Goal: Task Accomplishment & Management: Use online tool/utility

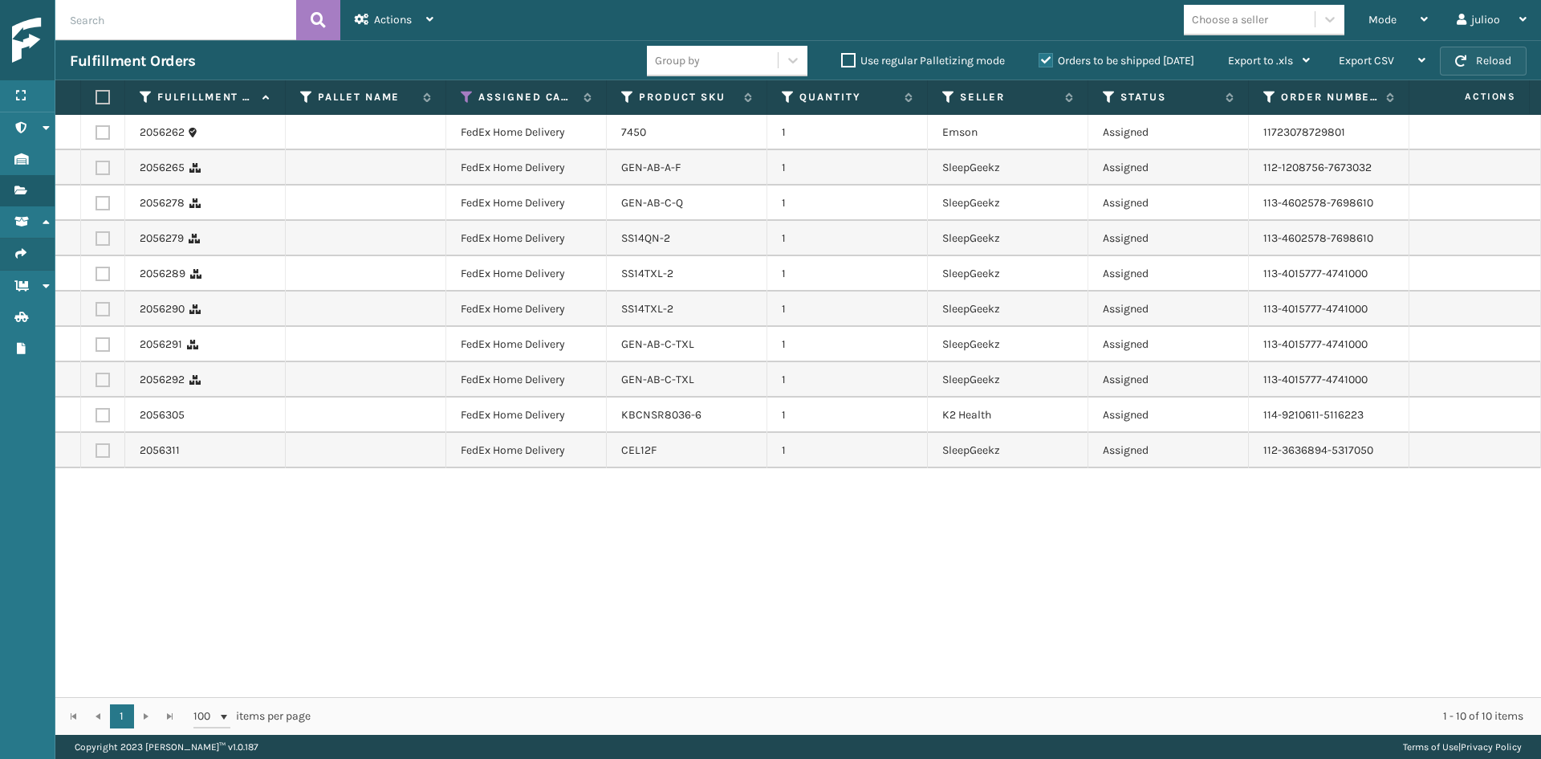
click at [1489, 53] on button "Reload" at bounding box center [1483, 61] width 87 height 29
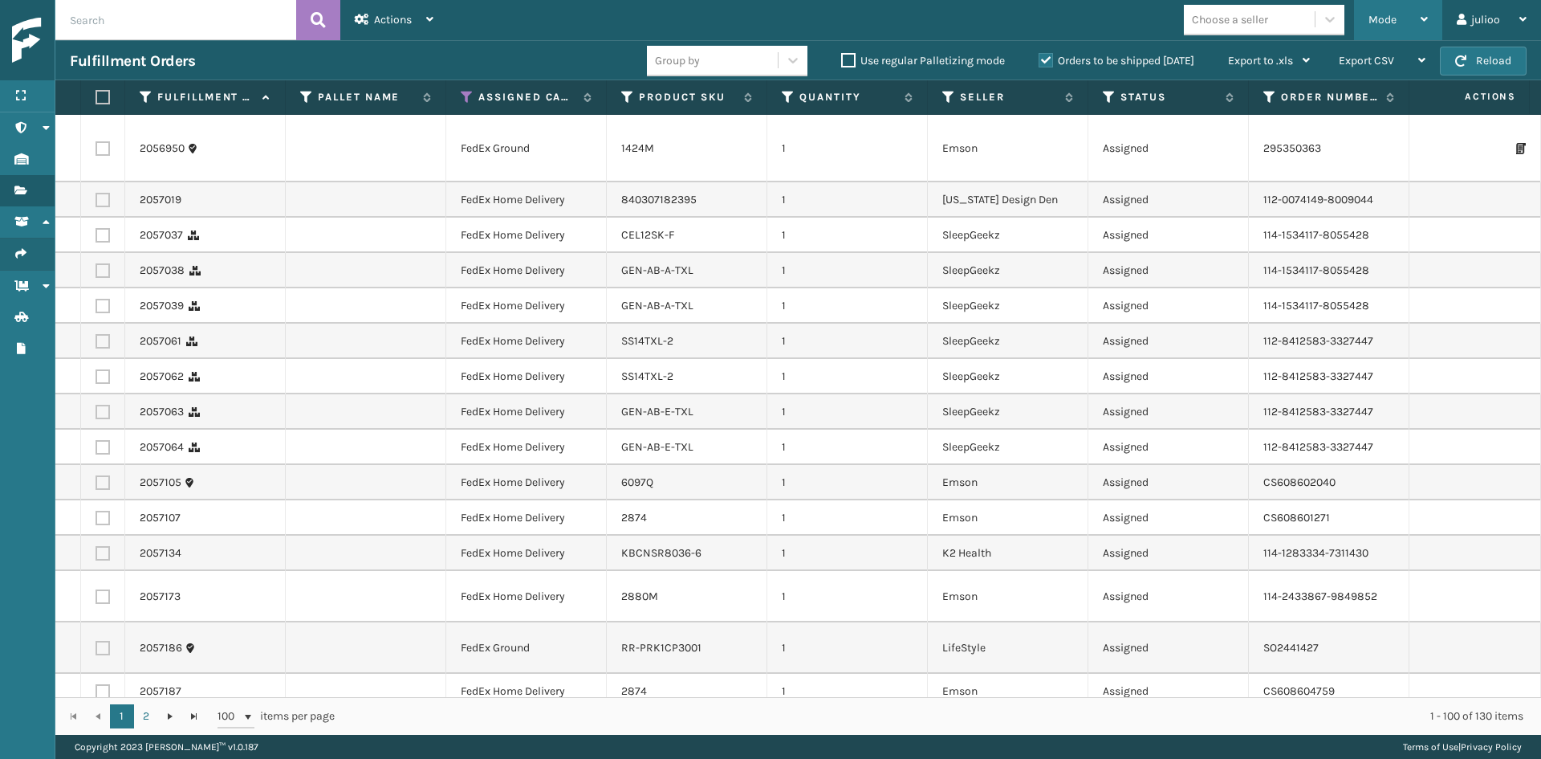
click at [1426, 14] on icon at bounding box center [1424, 19] width 7 height 11
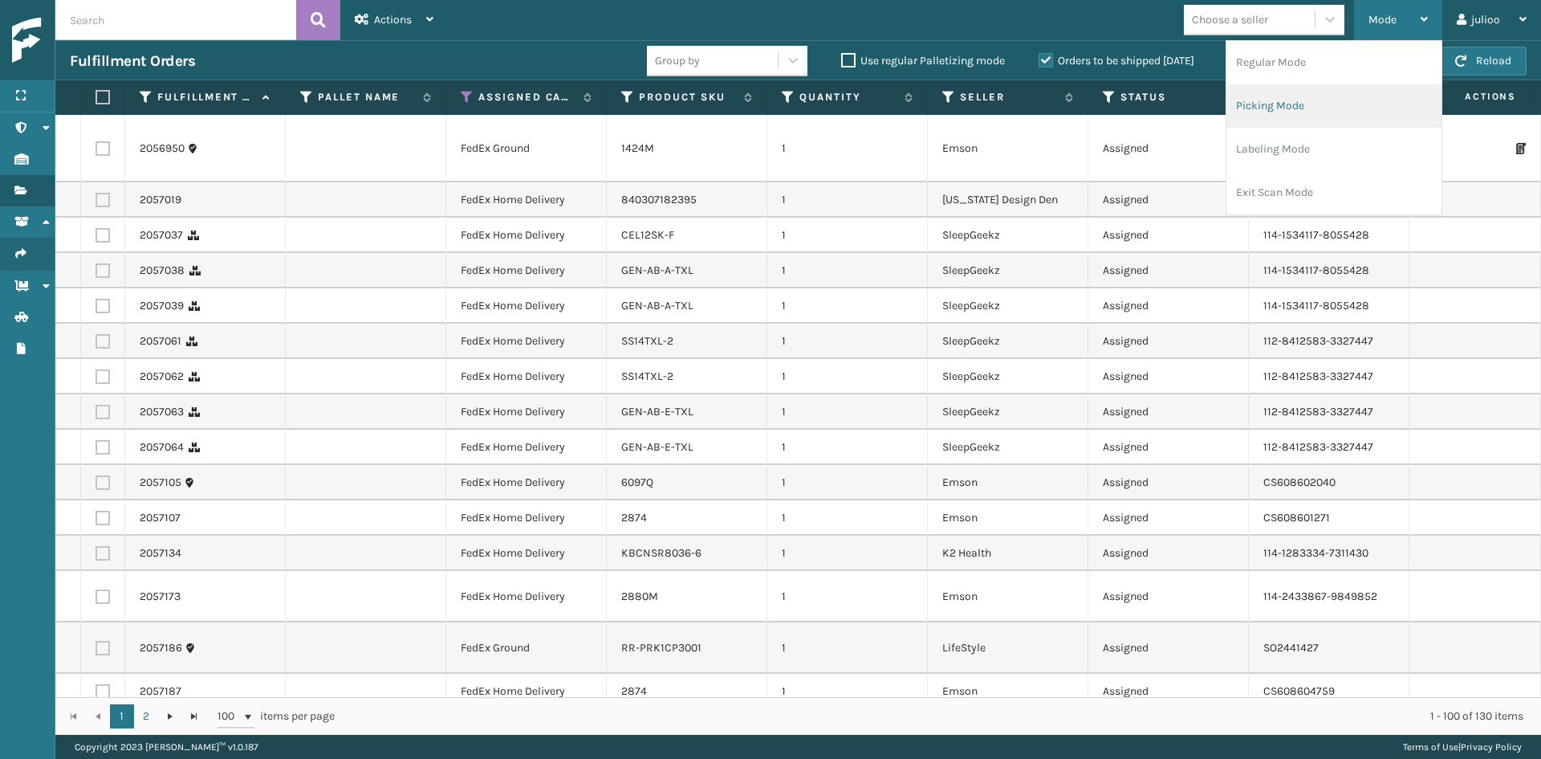
click at [1285, 108] on li "Picking Mode" at bounding box center [1334, 105] width 215 height 43
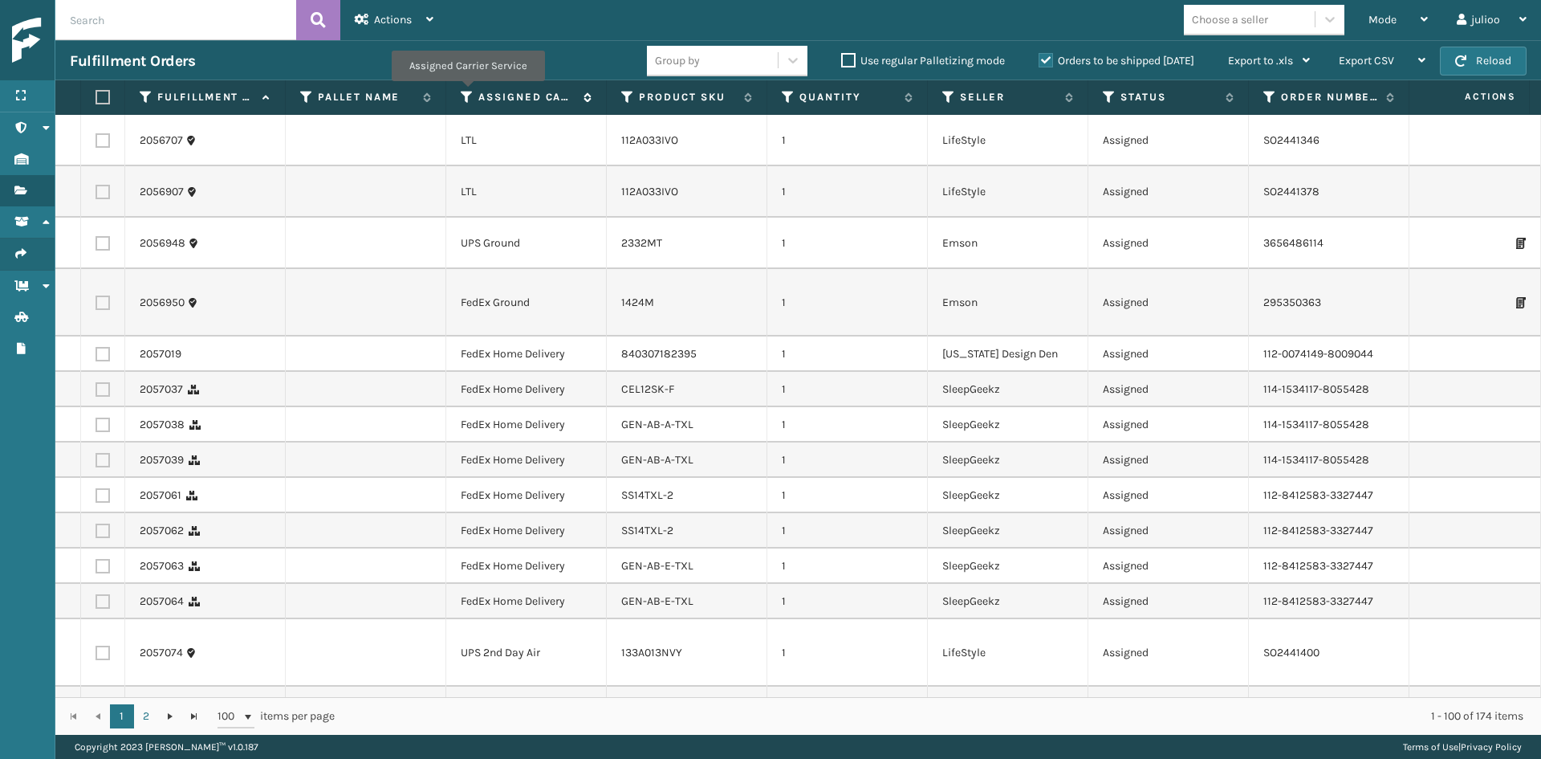
click at [467, 92] on icon at bounding box center [467, 97] width 13 height 14
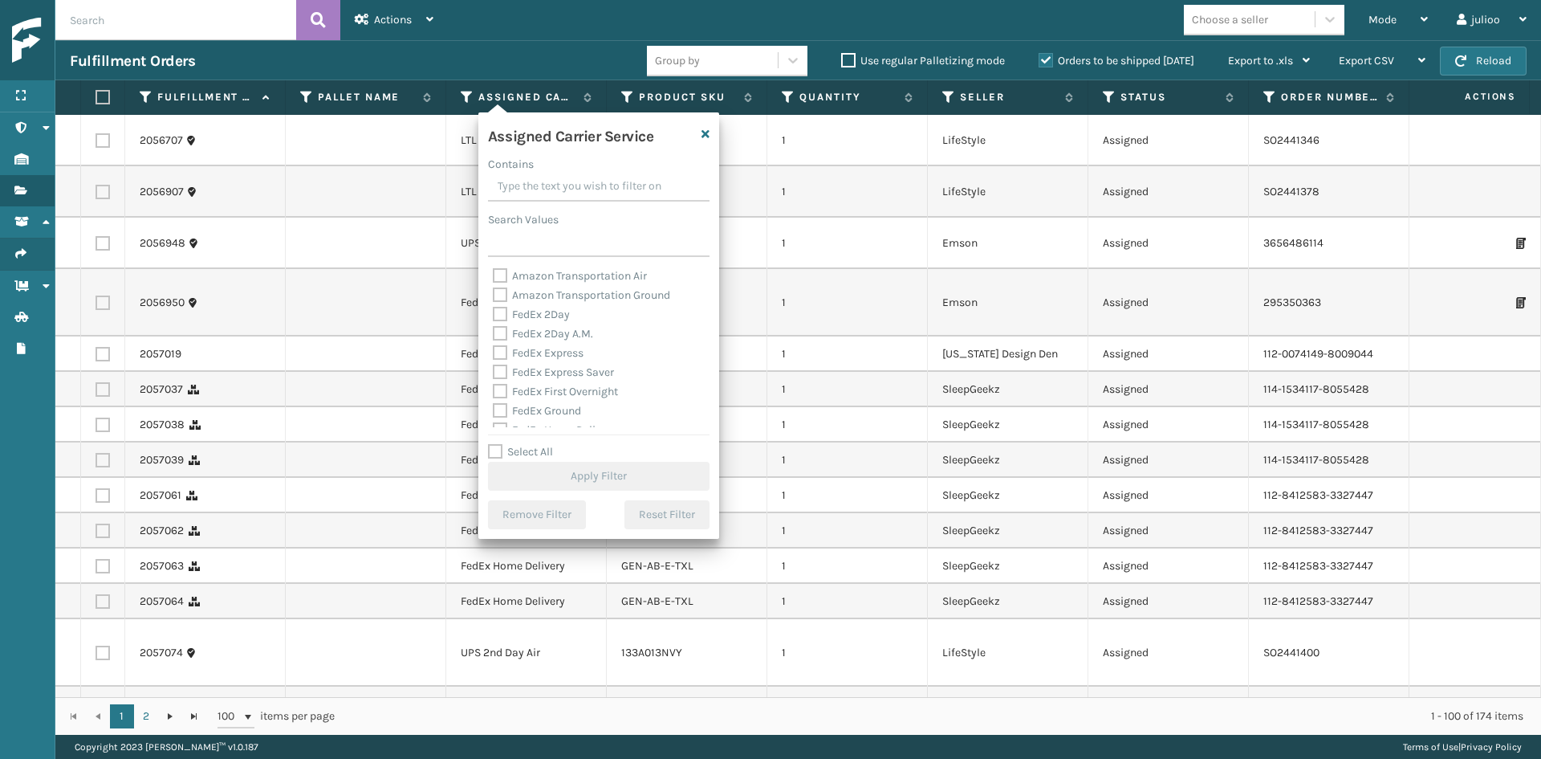
click at [544, 316] on label "FedEx 2Day" at bounding box center [531, 314] width 77 height 14
click at [494, 316] on input "FedEx 2Day" at bounding box center [493, 310] width 1 height 10
checkbox input "true"
click at [548, 326] on div "FedEx 2Day A.M." at bounding box center [599, 333] width 212 height 19
click at [549, 335] on label "FedEx 2Day A.M." at bounding box center [543, 334] width 100 height 14
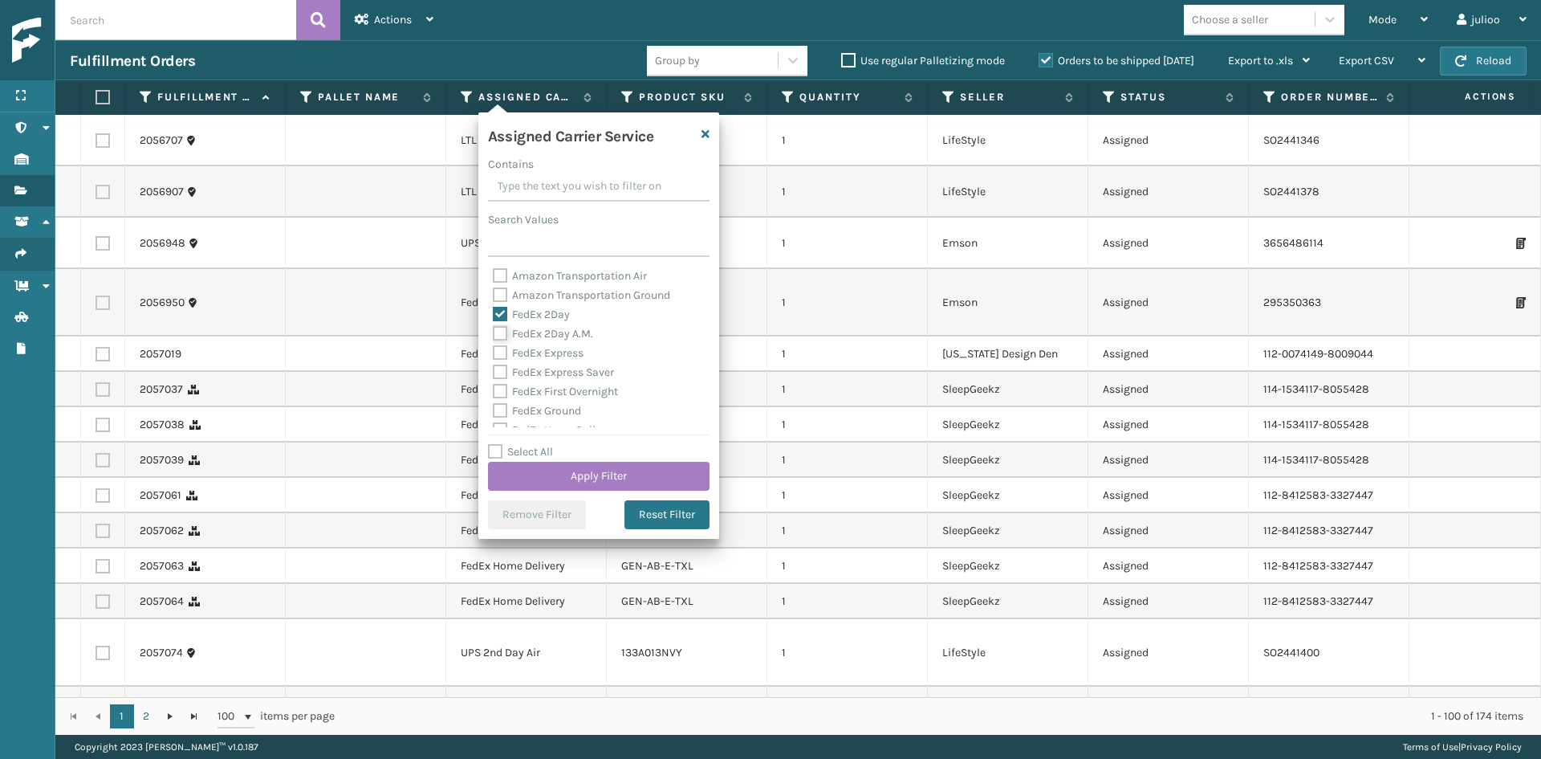
click at [494, 335] on input "FedEx 2Day A.M." at bounding box center [493, 329] width 1 height 10
checkbox input "true"
click at [549, 347] on label "FedEx Express" at bounding box center [538, 353] width 91 height 14
click at [494, 347] on input "FedEx Express" at bounding box center [493, 349] width 1 height 10
checkbox input "true"
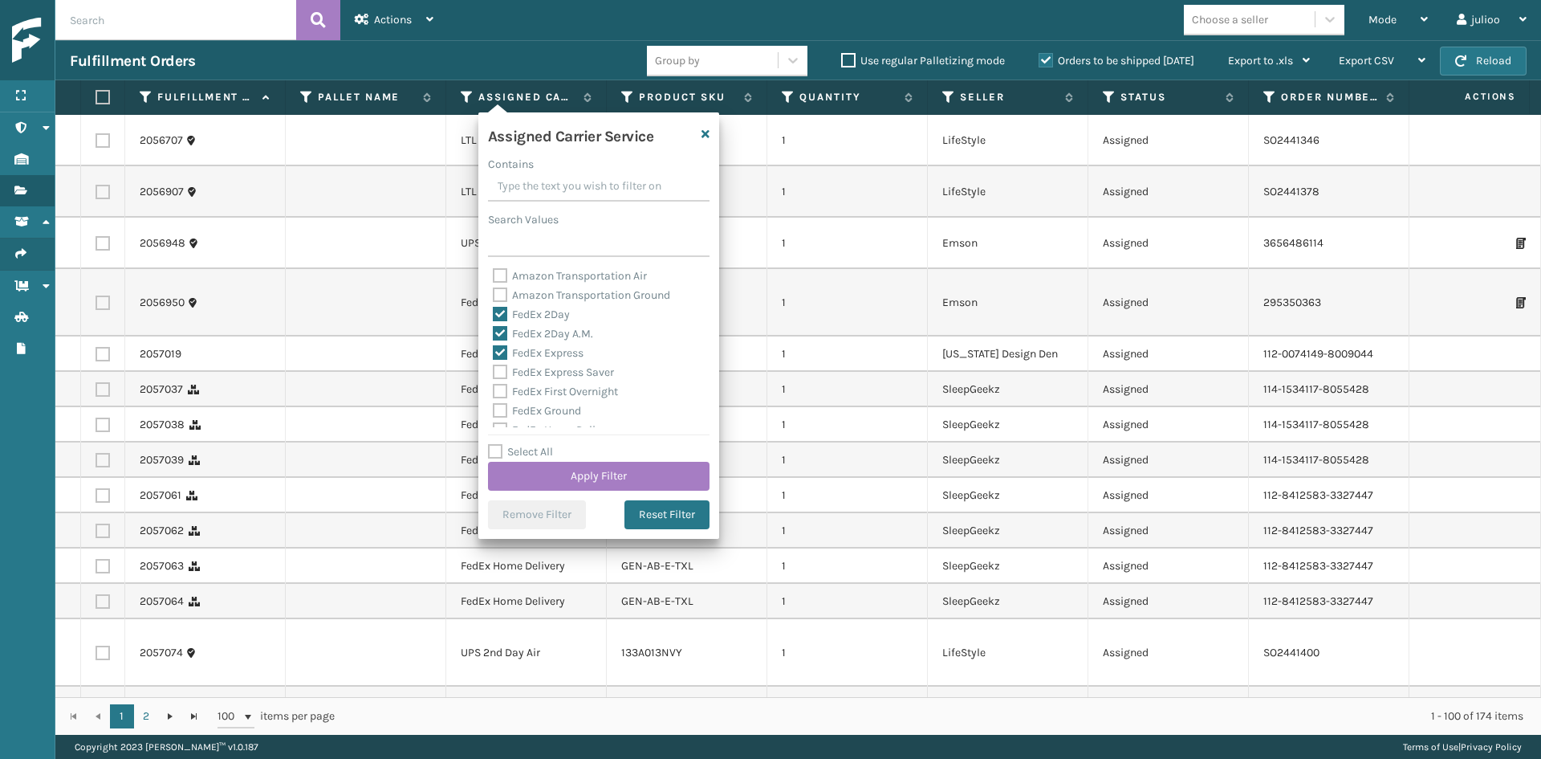
click at [552, 364] on div "FedEx Express Saver" at bounding box center [599, 372] width 212 height 19
click at [556, 296] on label "FedEx Express Saver" at bounding box center [553, 292] width 121 height 14
click at [494, 293] on input "FedEx Express Saver" at bounding box center [493, 288] width 1 height 10
checkbox input "true"
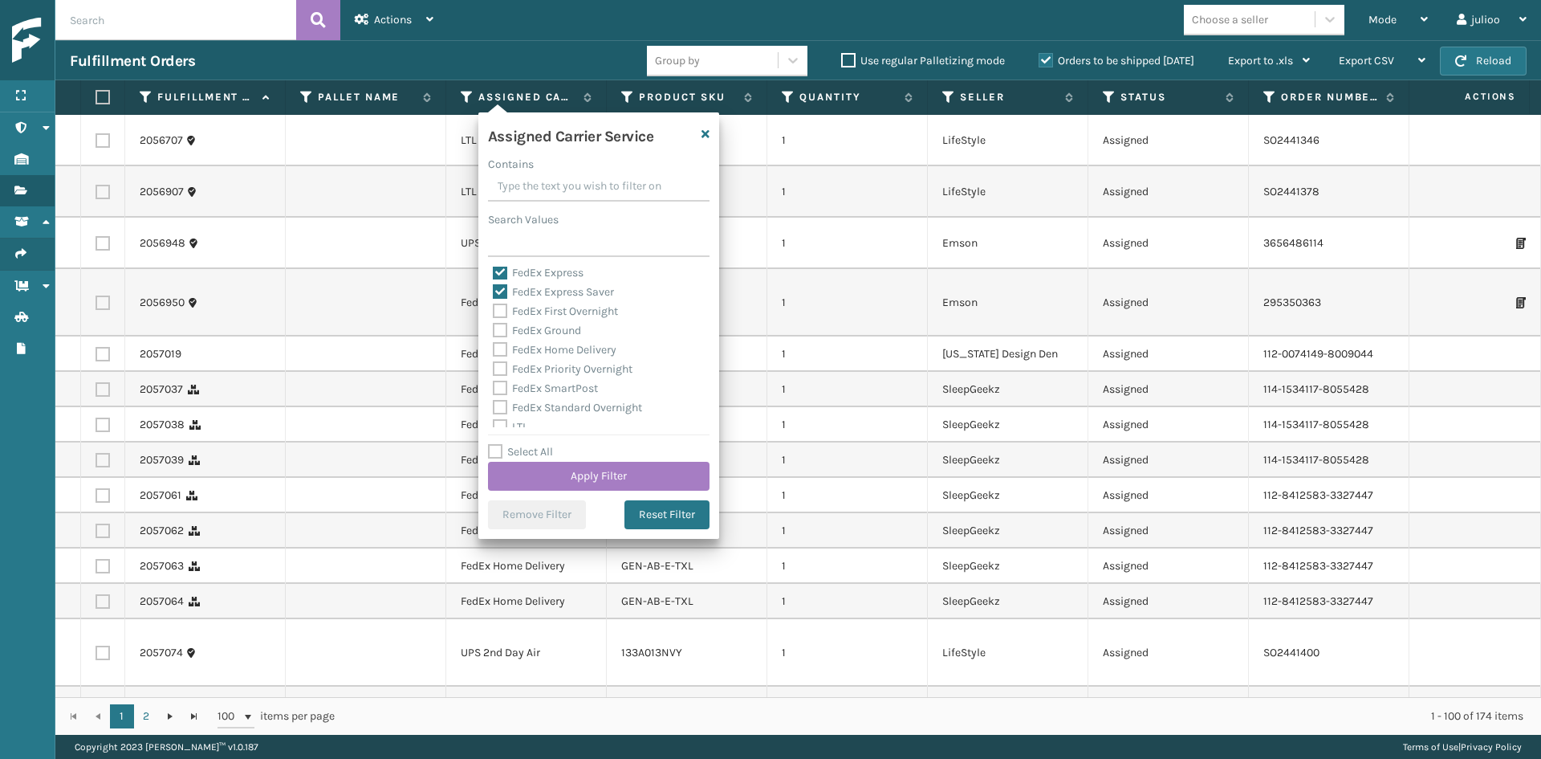
click at [556, 310] on label "FedEx First Overnight" at bounding box center [555, 311] width 125 height 14
click at [494, 310] on input "FedEx First Overnight" at bounding box center [493, 307] width 1 height 10
checkbox input "true"
click at [552, 326] on label "FedEx Ground" at bounding box center [537, 331] width 88 height 14
click at [494, 326] on input "FedEx Ground" at bounding box center [493, 326] width 1 height 10
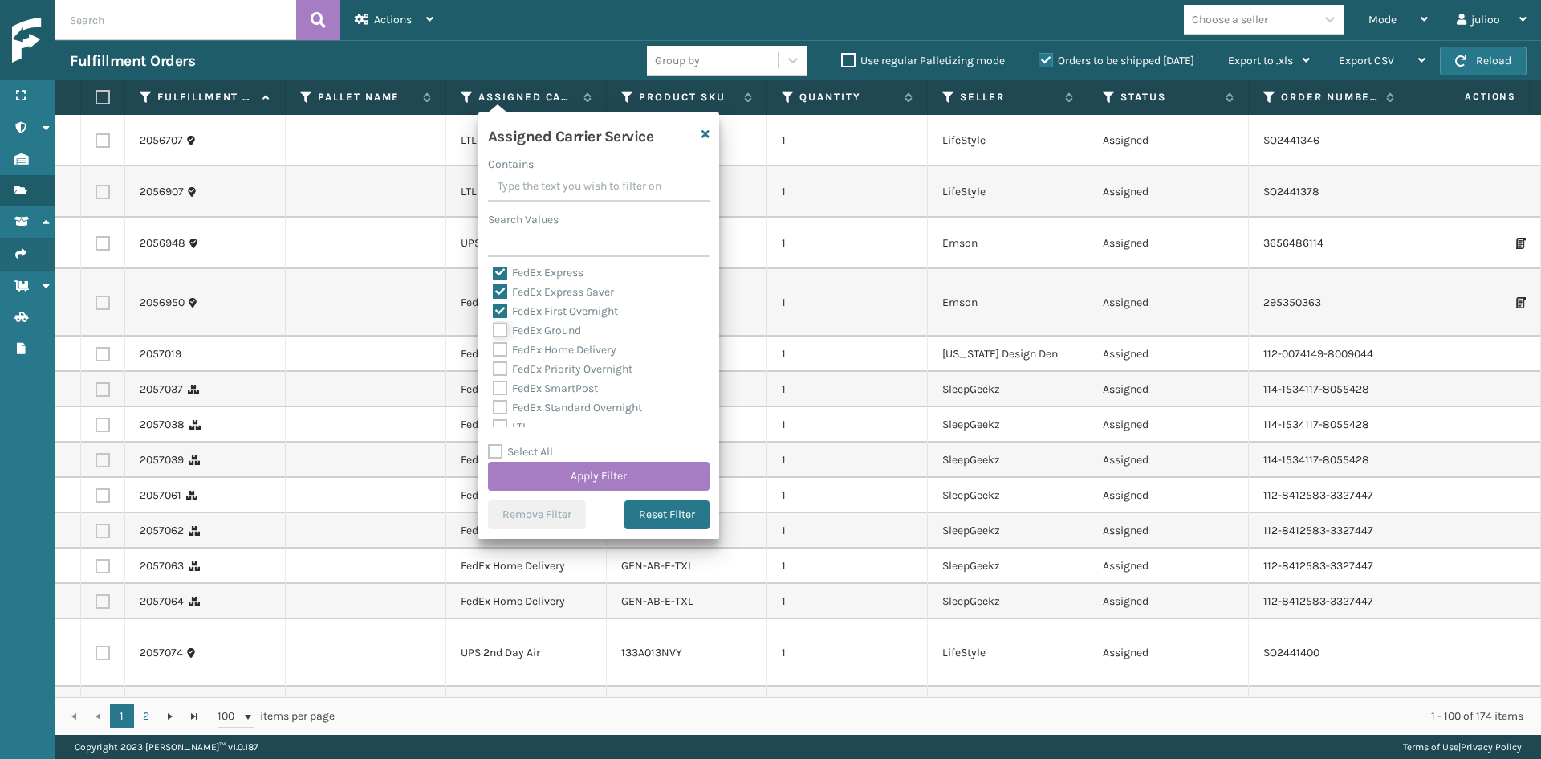
checkbox input "true"
click at [558, 348] on label "FedEx Home Delivery" at bounding box center [555, 350] width 124 height 14
click at [494, 348] on input "FedEx Home Delivery" at bounding box center [493, 345] width 1 height 10
checkbox input "true"
click at [561, 359] on div "FedEx Home Delivery" at bounding box center [599, 349] width 212 height 19
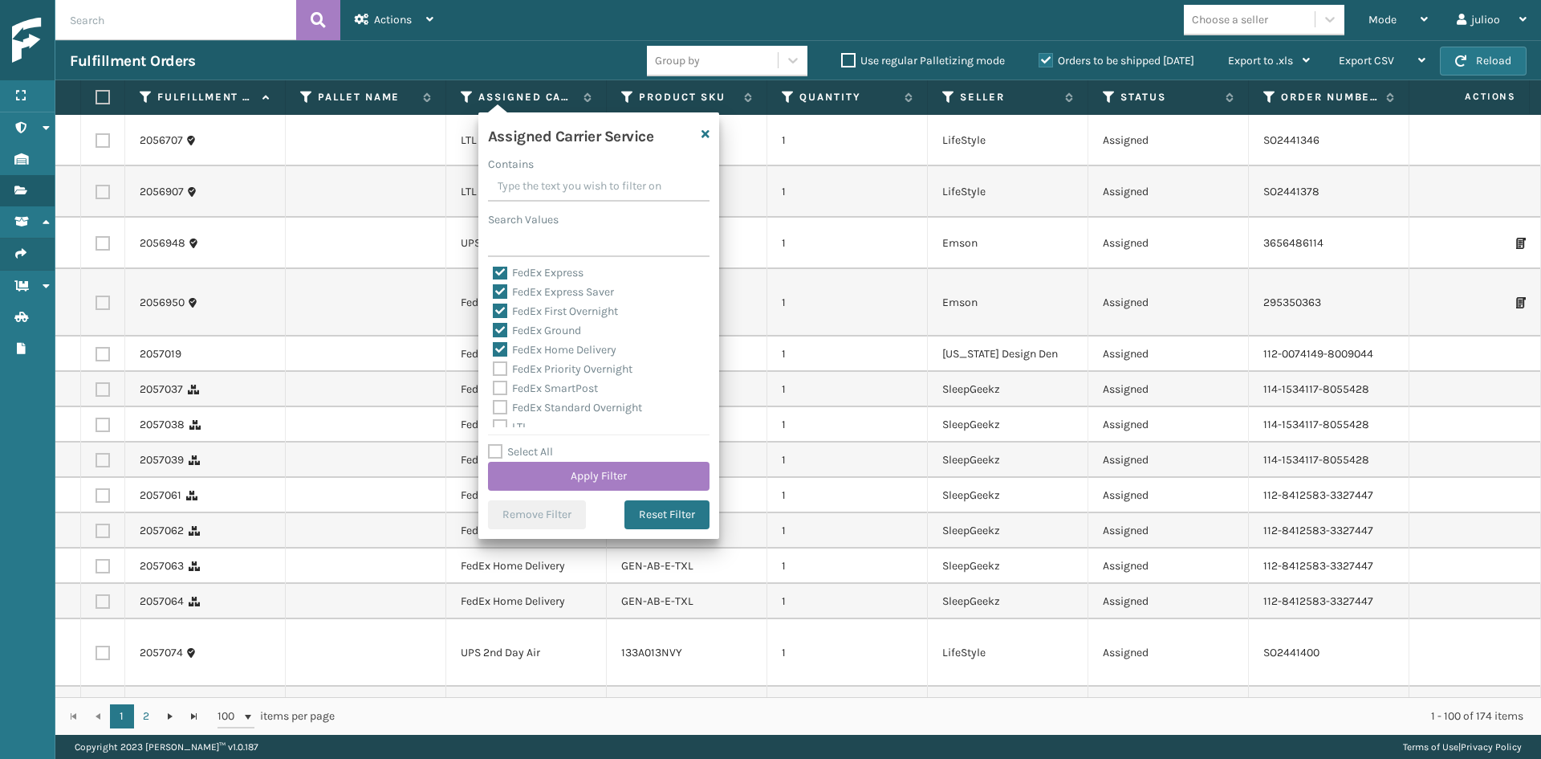
click at [559, 368] on label "FedEx Priority Overnight" at bounding box center [563, 369] width 140 height 14
click at [494, 368] on input "FedEx Priority Overnight" at bounding box center [493, 365] width 1 height 10
checkbox input "true"
click at [557, 386] on label "FedEx SmartPost" at bounding box center [545, 388] width 105 height 14
click at [494, 386] on input "FedEx SmartPost" at bounding box center [493, 384] width 1 height 10
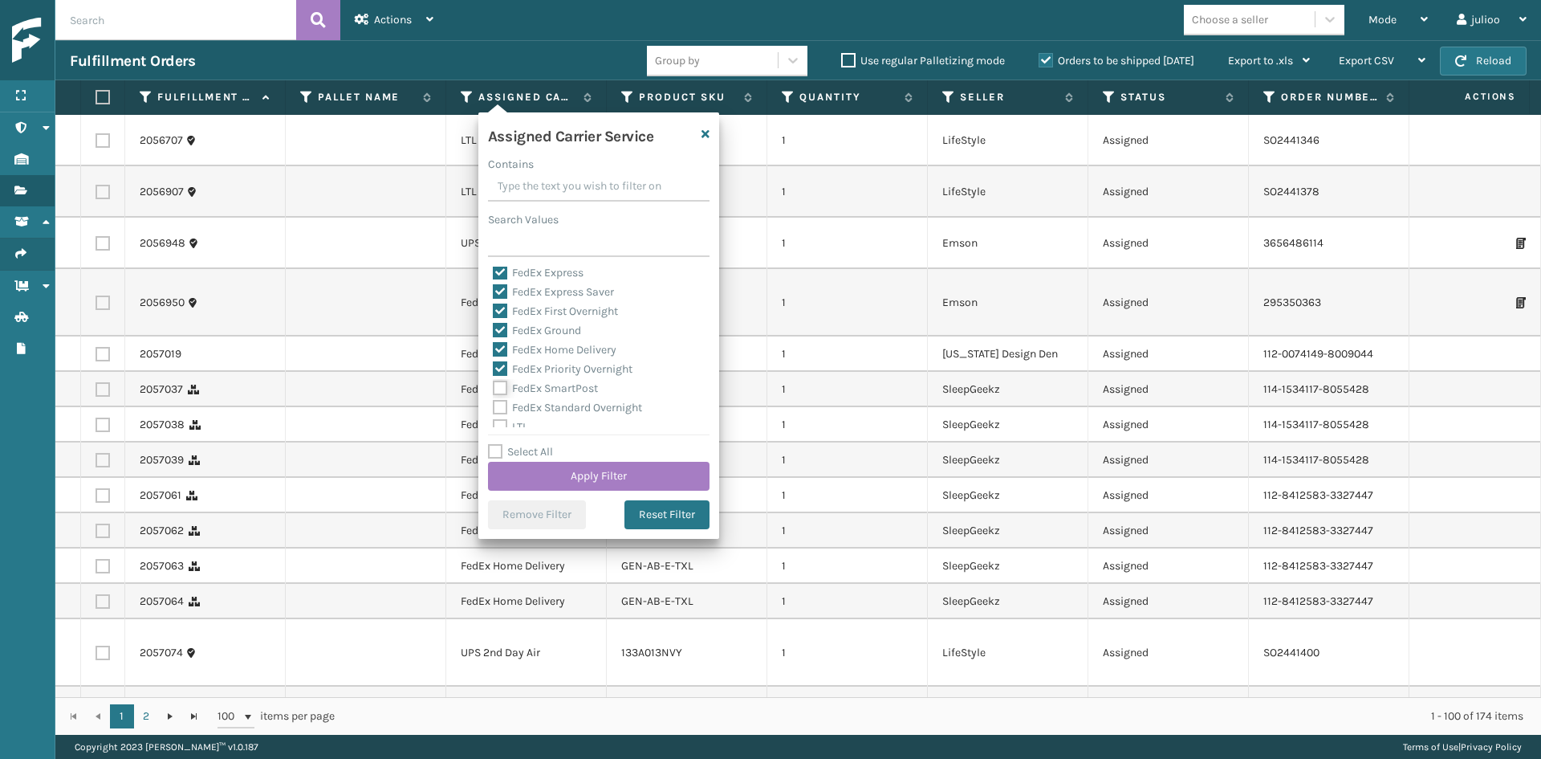
checkbox input "true"
click at [559, 399] on div "FedEx Standard Overnight" at bounding box center [599, 407] width 212 height 19
click at [559, 401] on label "FedEx Standard Overnight" at bounding box center [567, 408] width 149 height 14
click at [494, 401] on input "FedEx Standard Overnight" at bounding box center [493, 403] width 1 height 10
checkbox input "true"
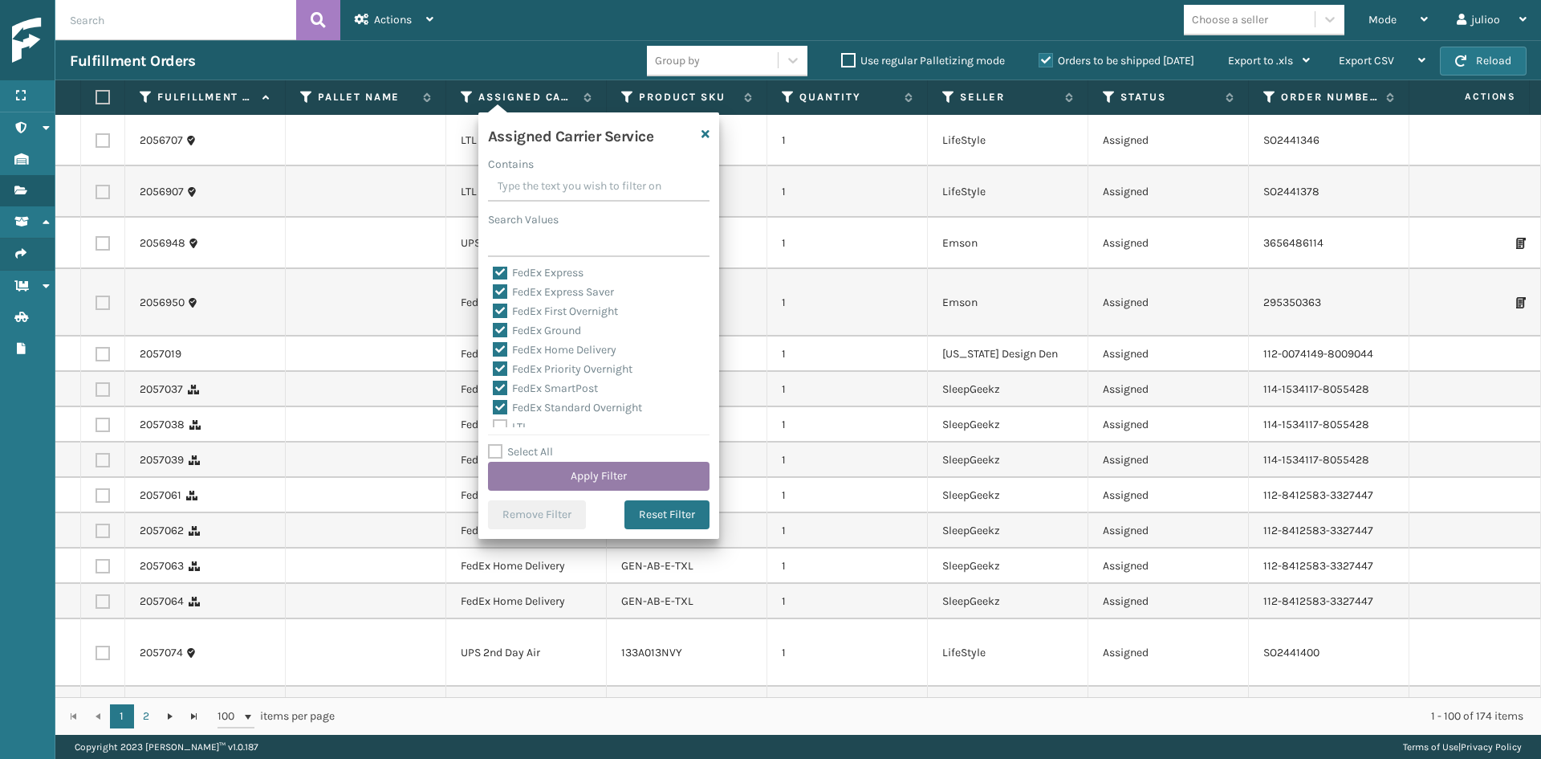
click at [589, 470] on button "Apply Filter" at bounding box center [599, 476] width 222 height 29
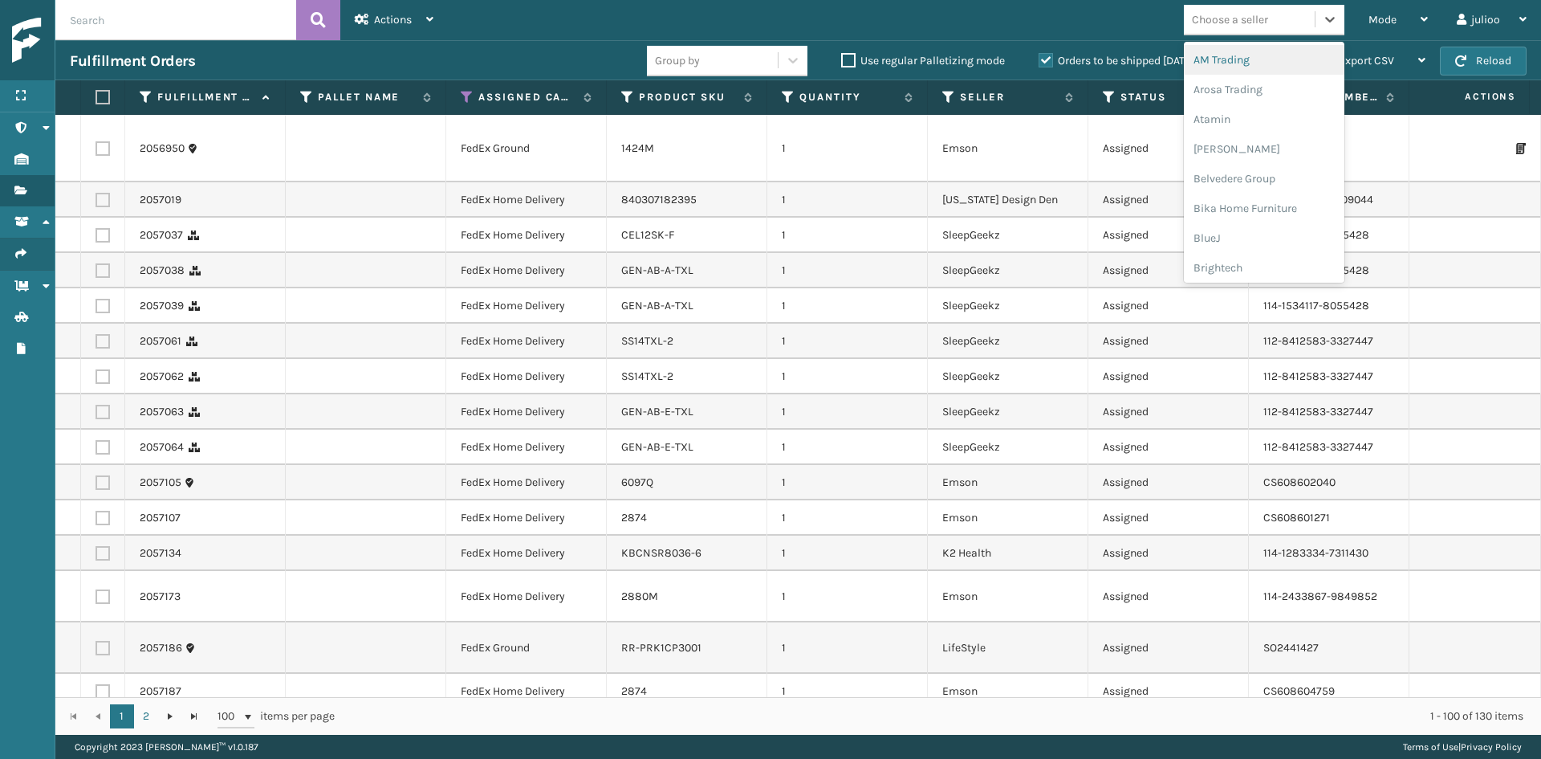
click at [1227, 20] on div "Choose a seller" at bounding box center [1230, 19] width 76 height 17
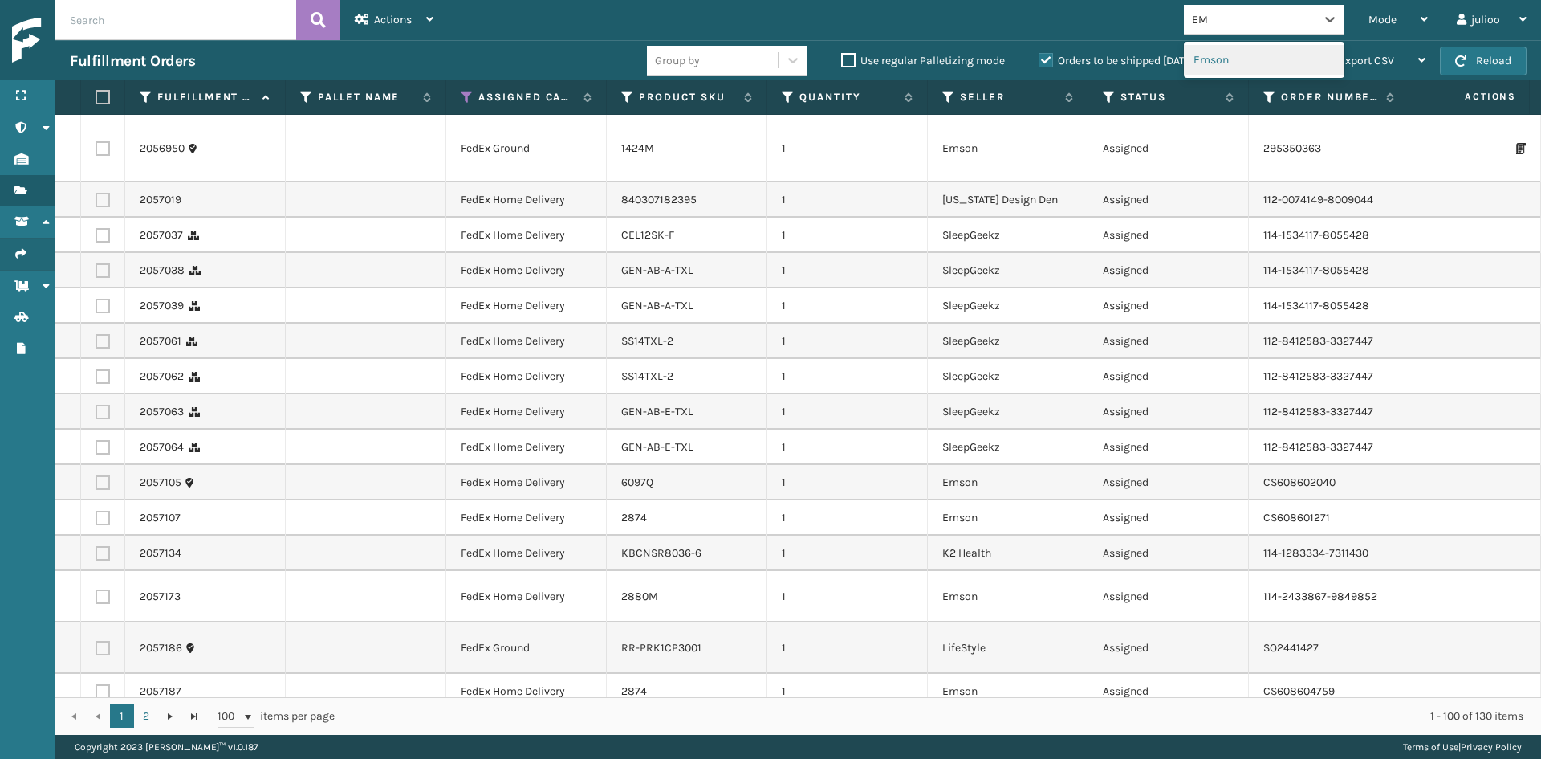
type input "EMS"
click at [1236, 59] on div "Emson" at bounding box center [1264, 60] width 161 height 30
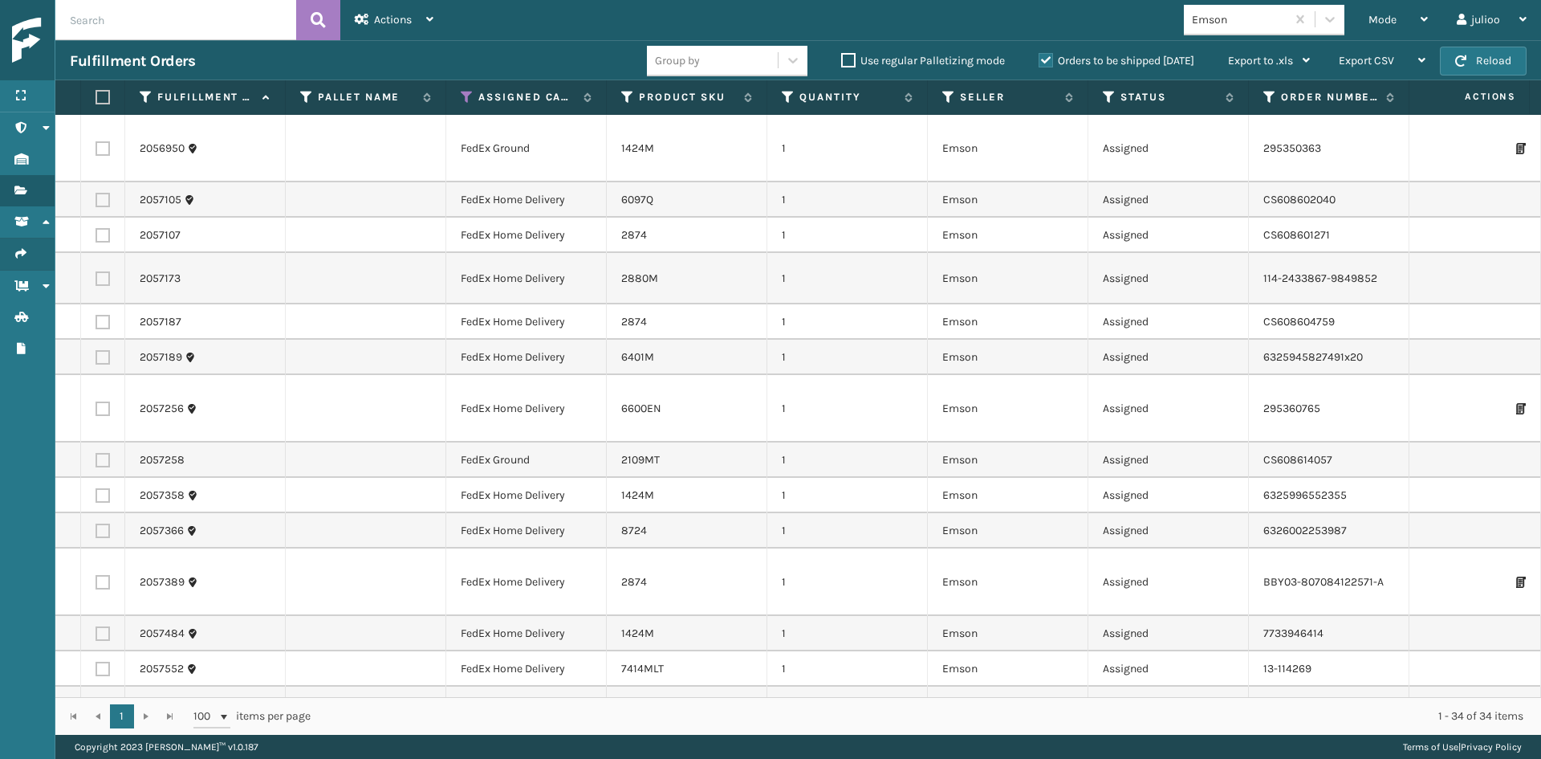
click at [103, 98] on label at bounding box center [101, 97] width 10 height 14
click at [96, 98] on input "checkbox" at bounding box center [96, 97] width 1 height 10
checkbox input "true"
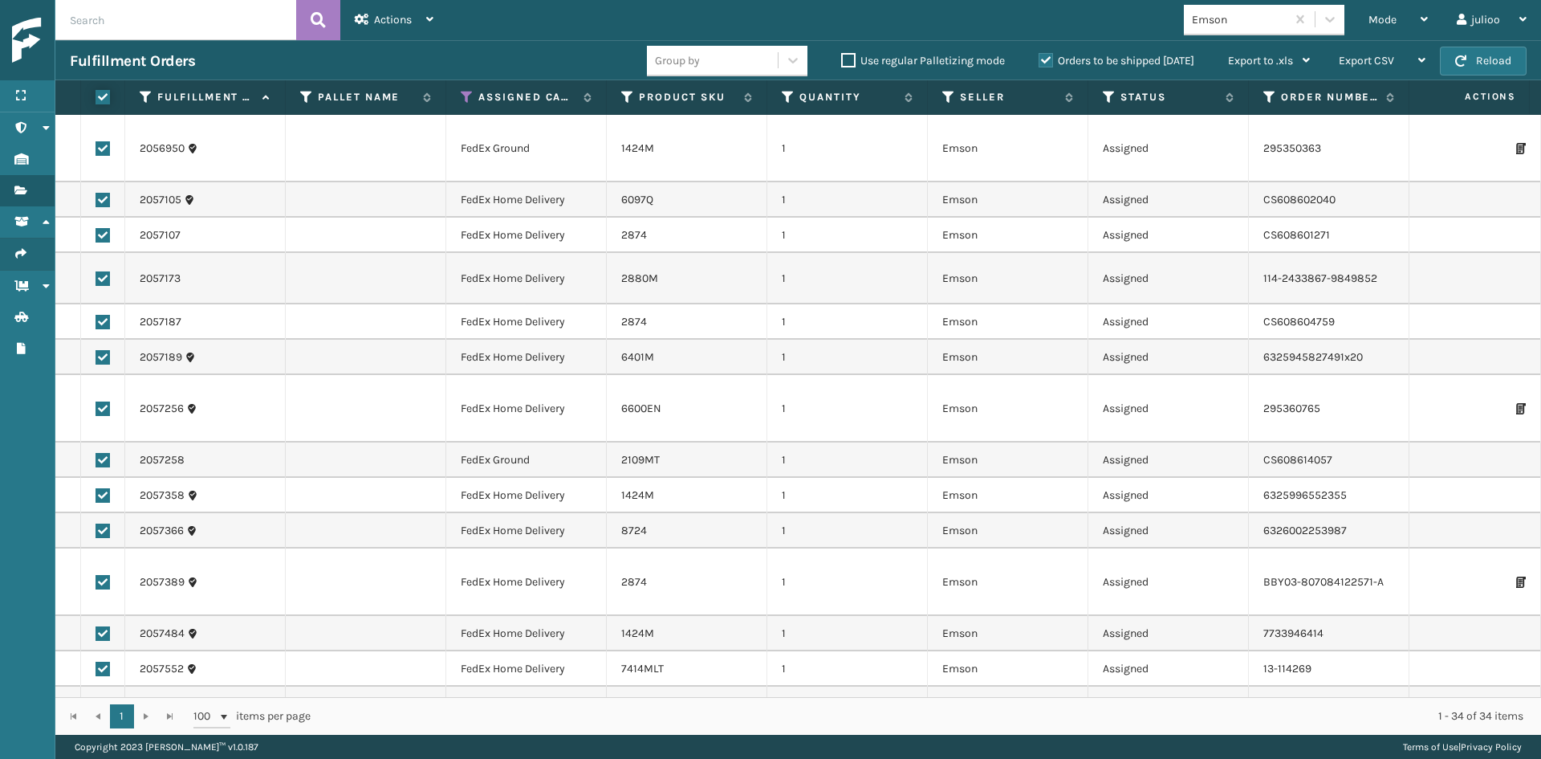
checkbox input "true"
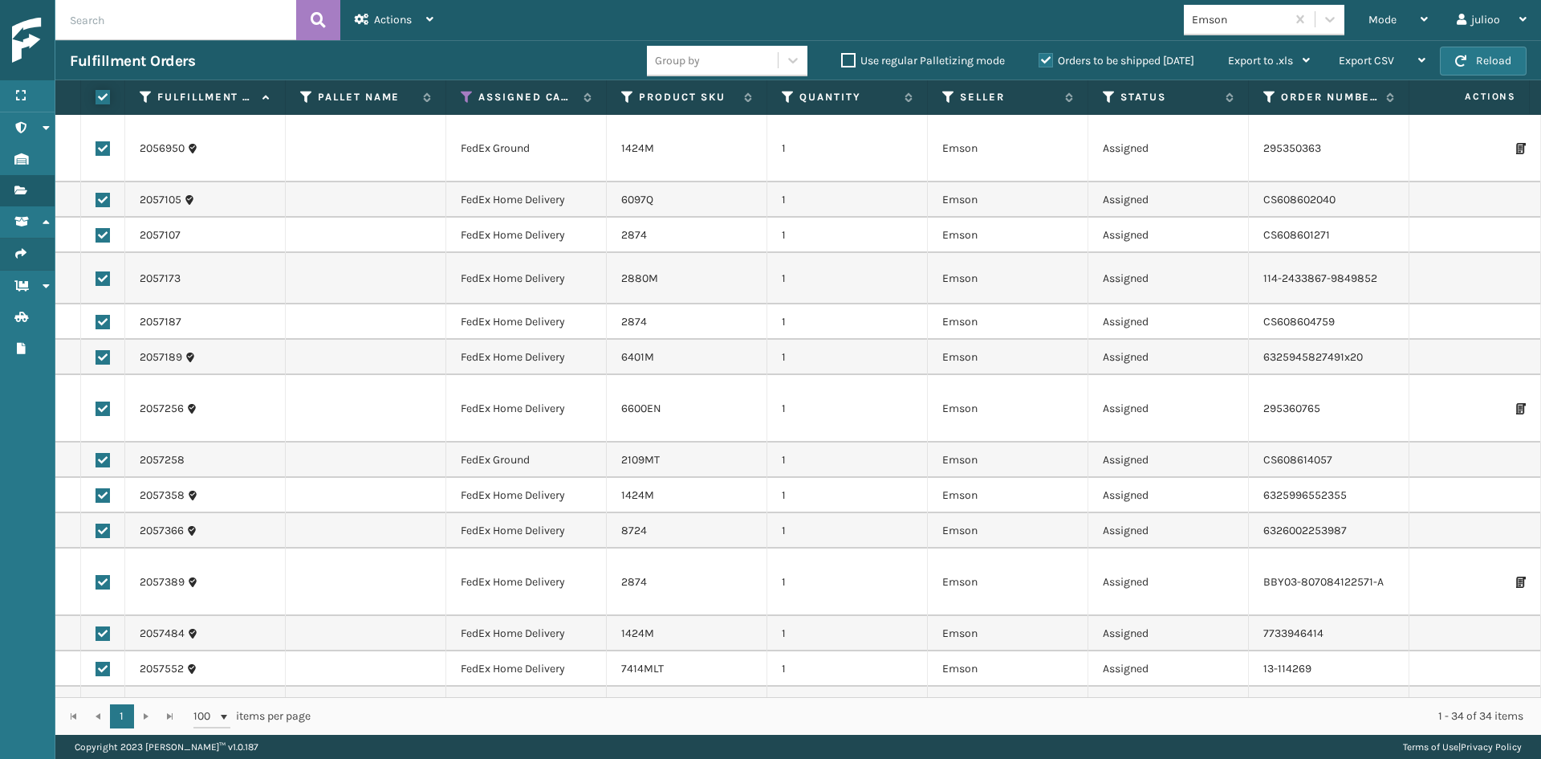
checkbox input "true"
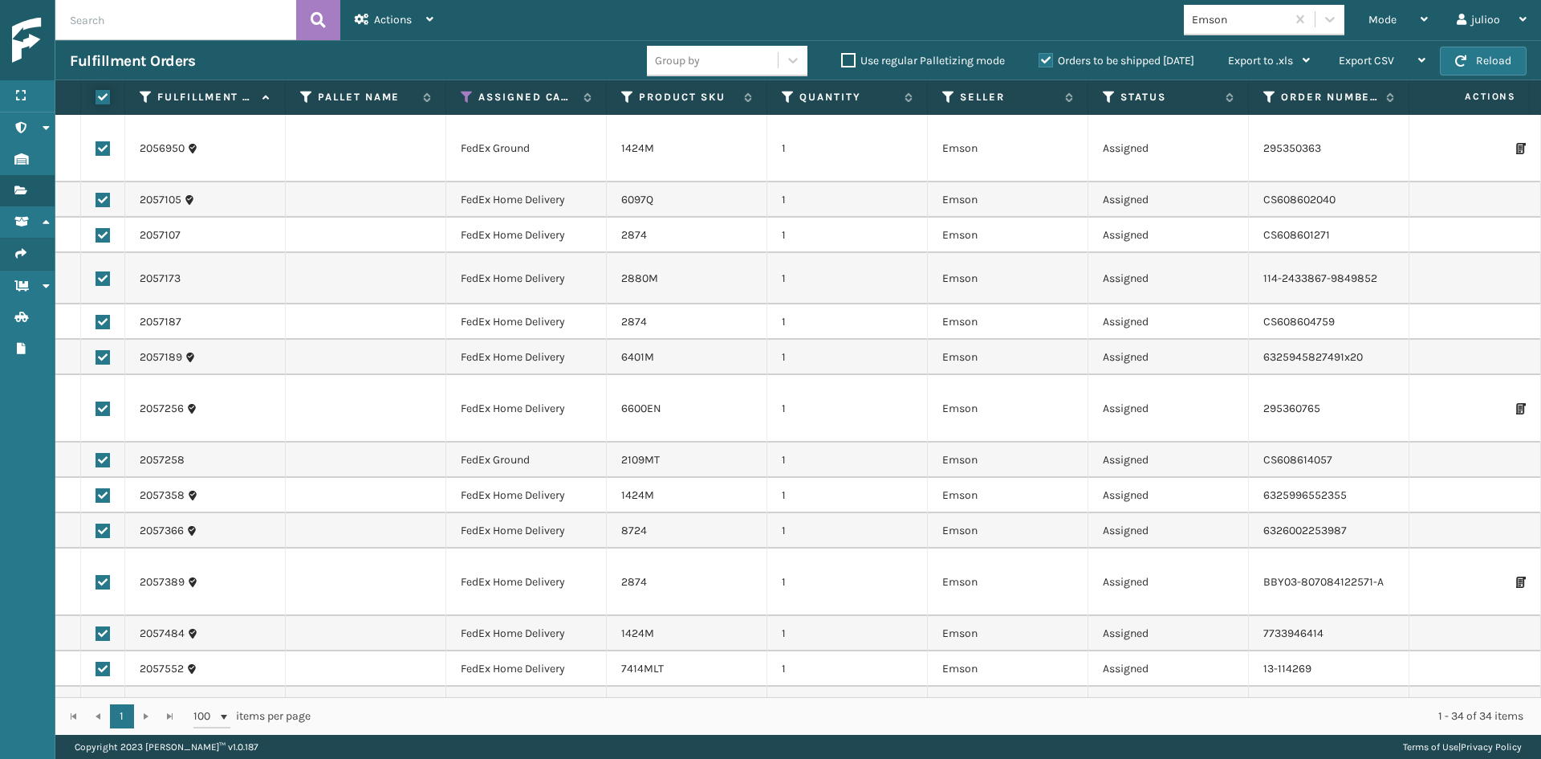
checkbox input "true"
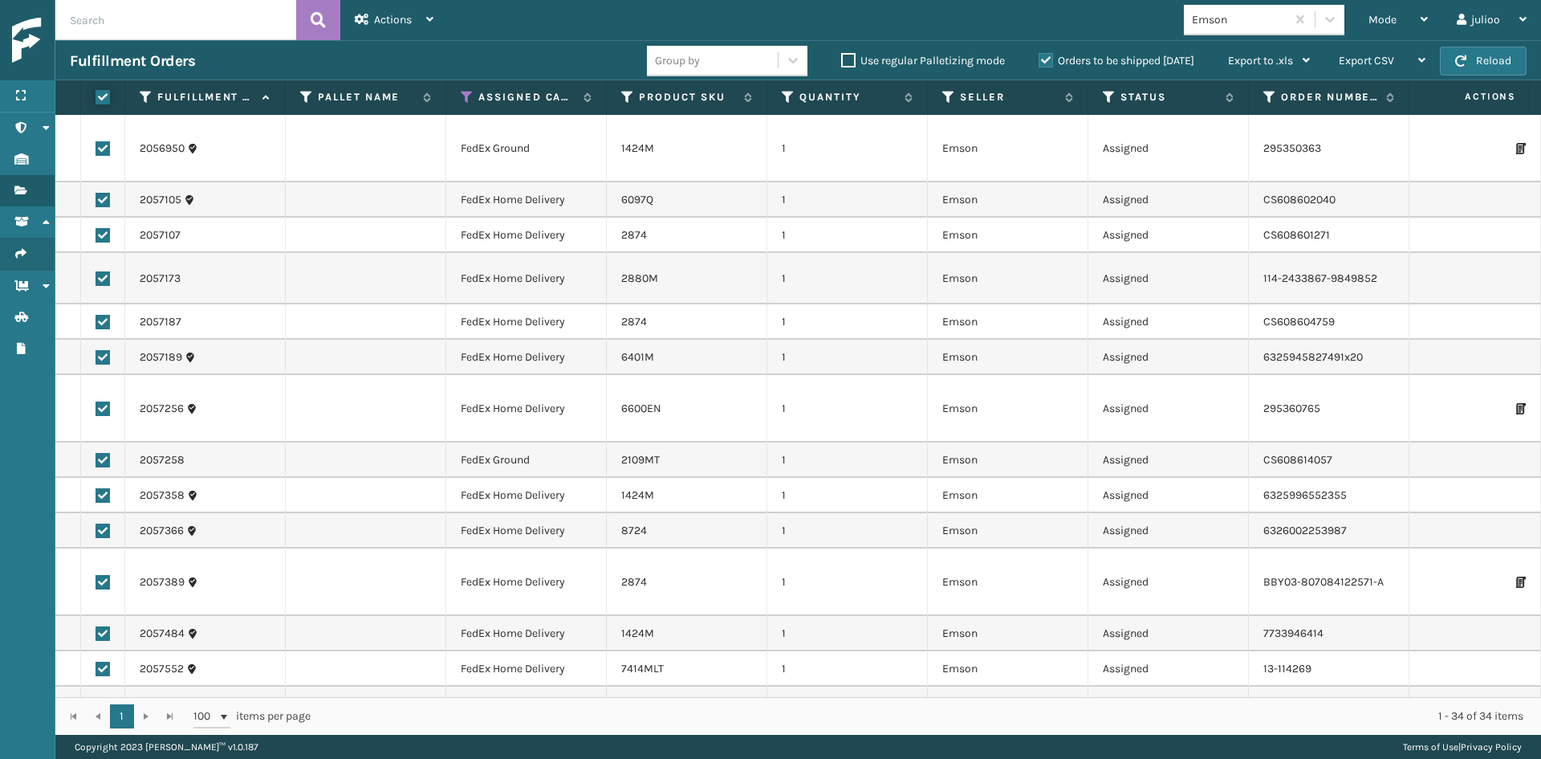
checkbox input "true"
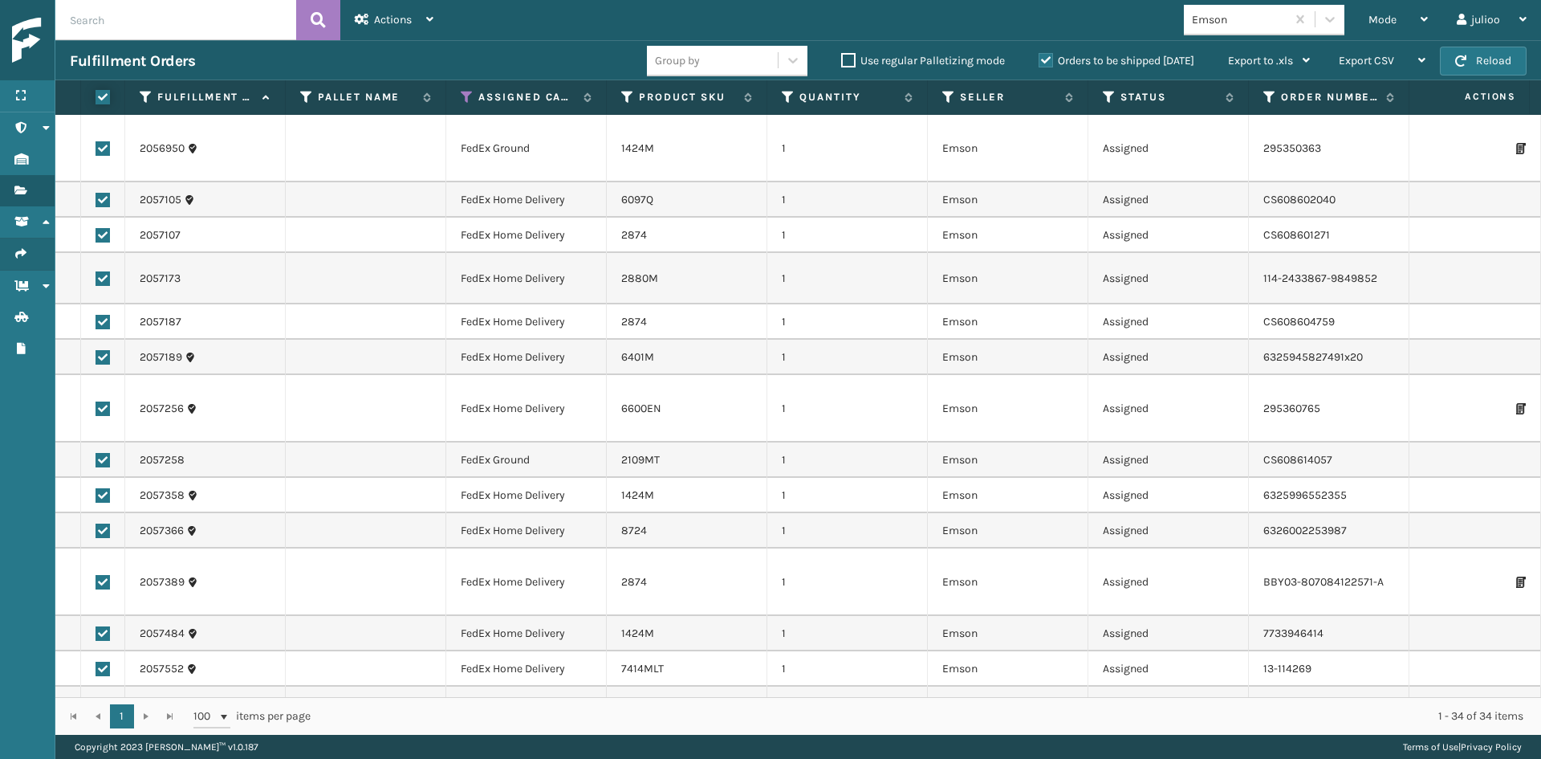
checkbox input "true"
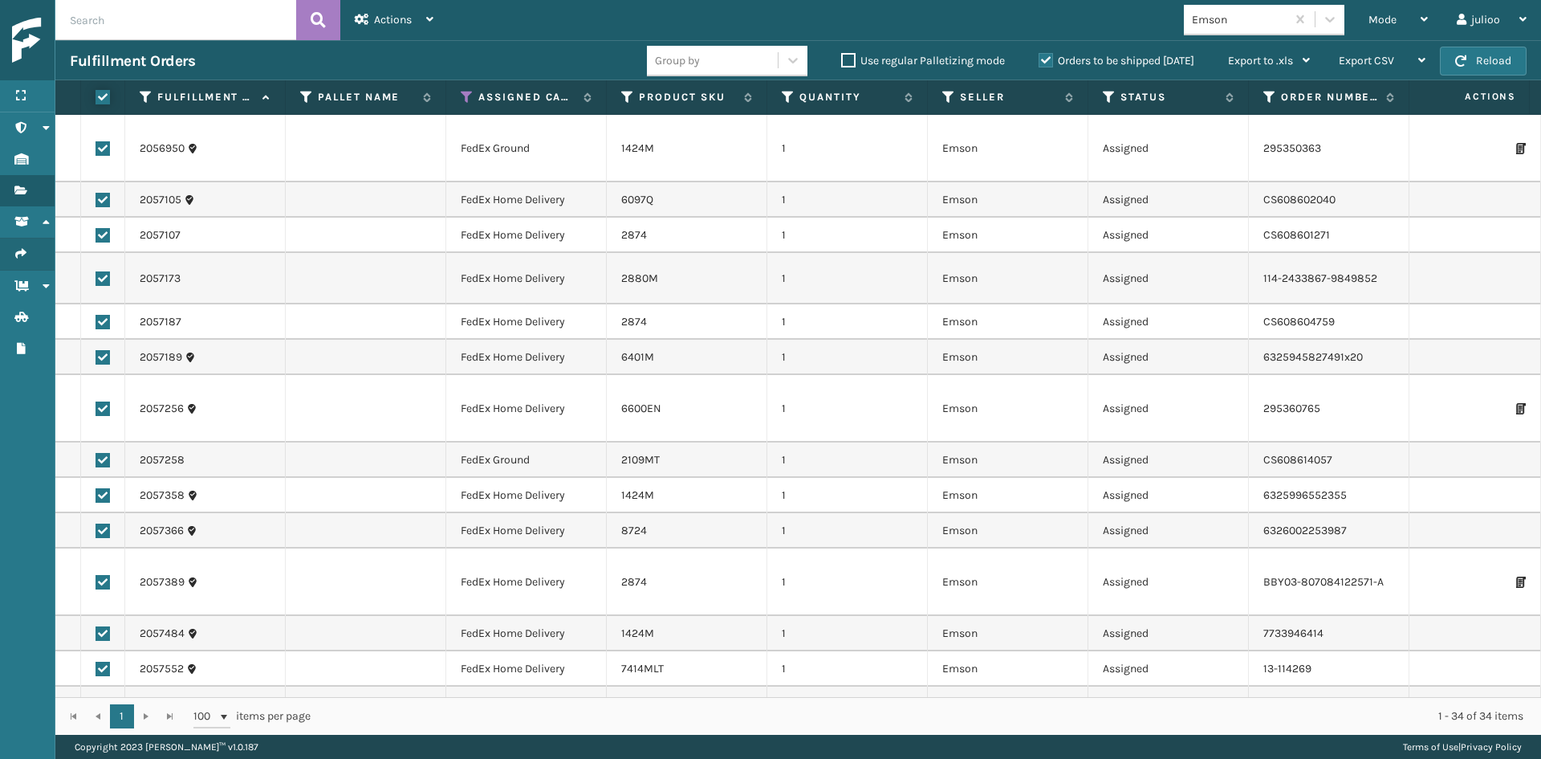
checkbox input "true"
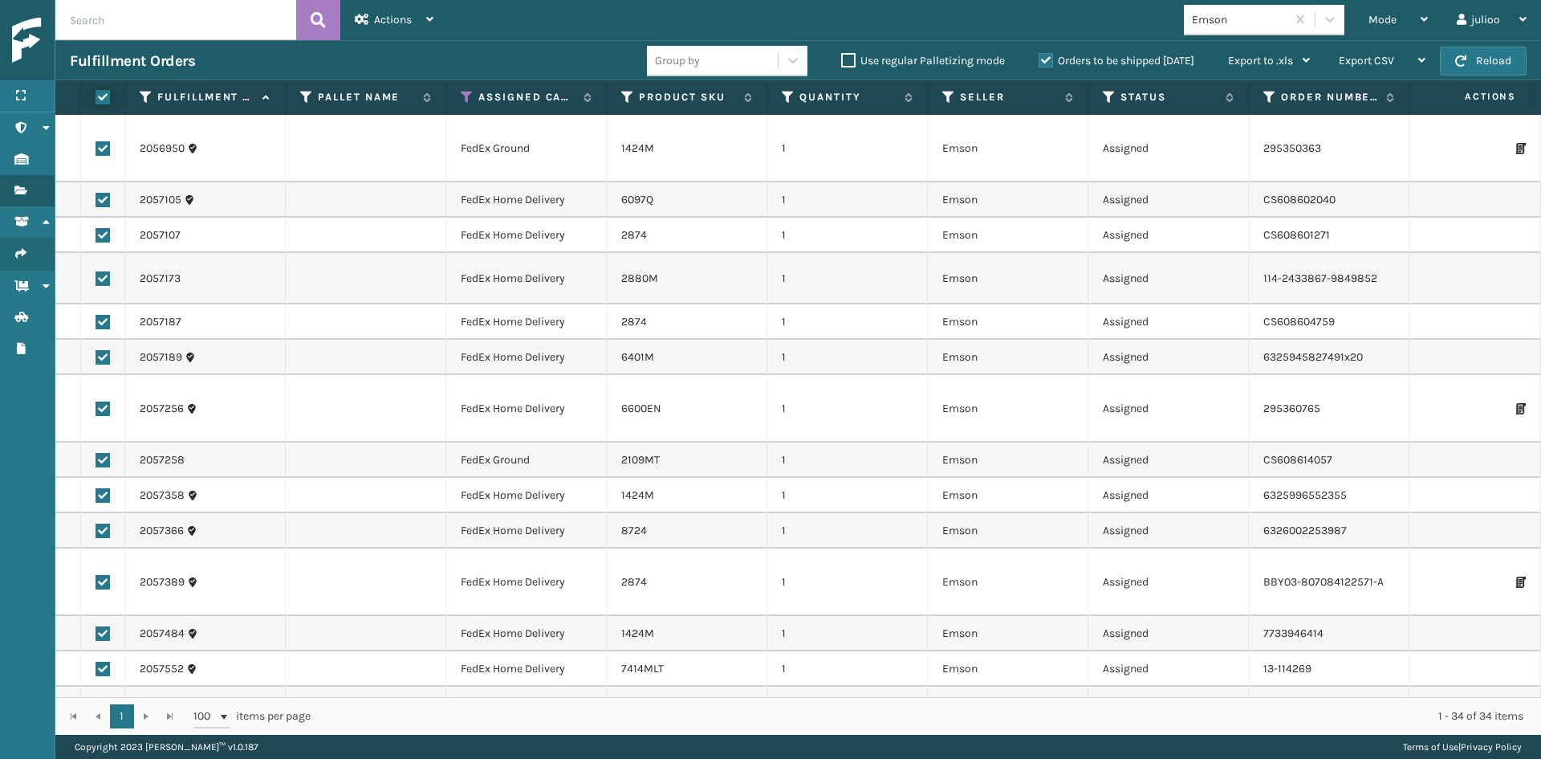
checkbox input "true"
click at [405, 21] on span "Actions" at bounding box center [393, 20] width 38 height 14
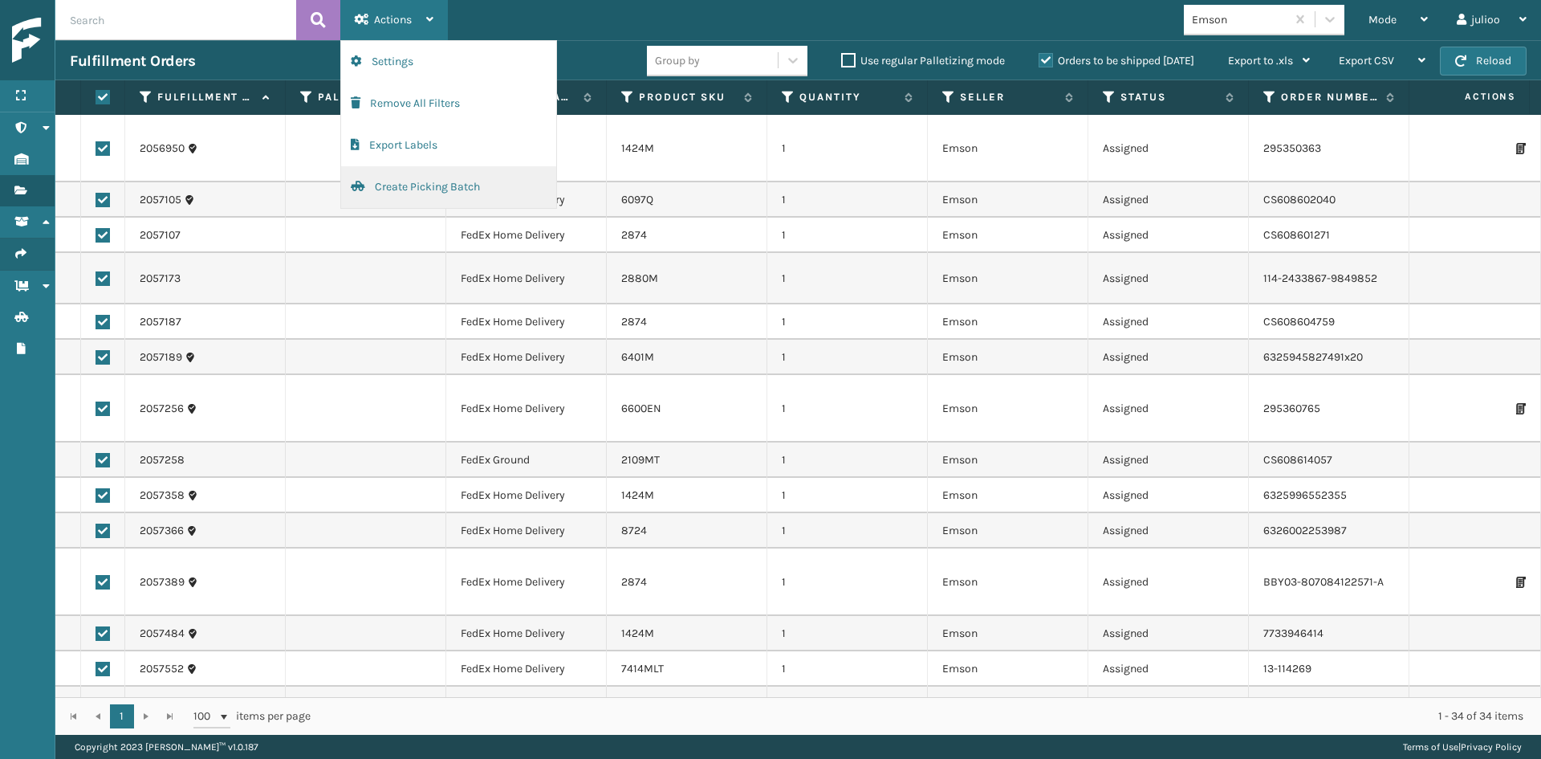
click at [430, 197] on button "Create Picking Batch" at bounding box center [448, 187] width 215 height 42
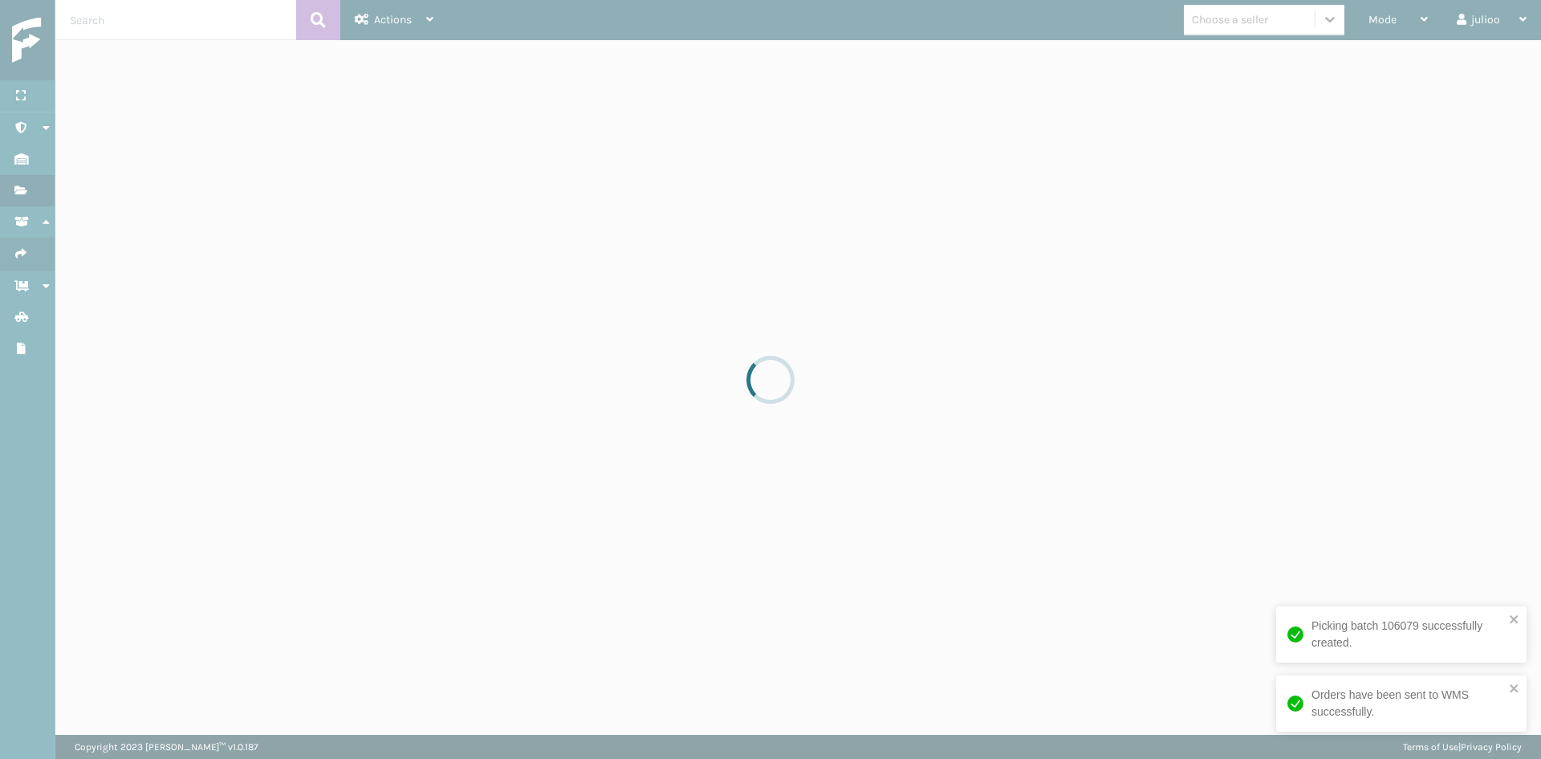
click at [1266, 22] on div at bounding box center [770, 379] width 1541 height 759
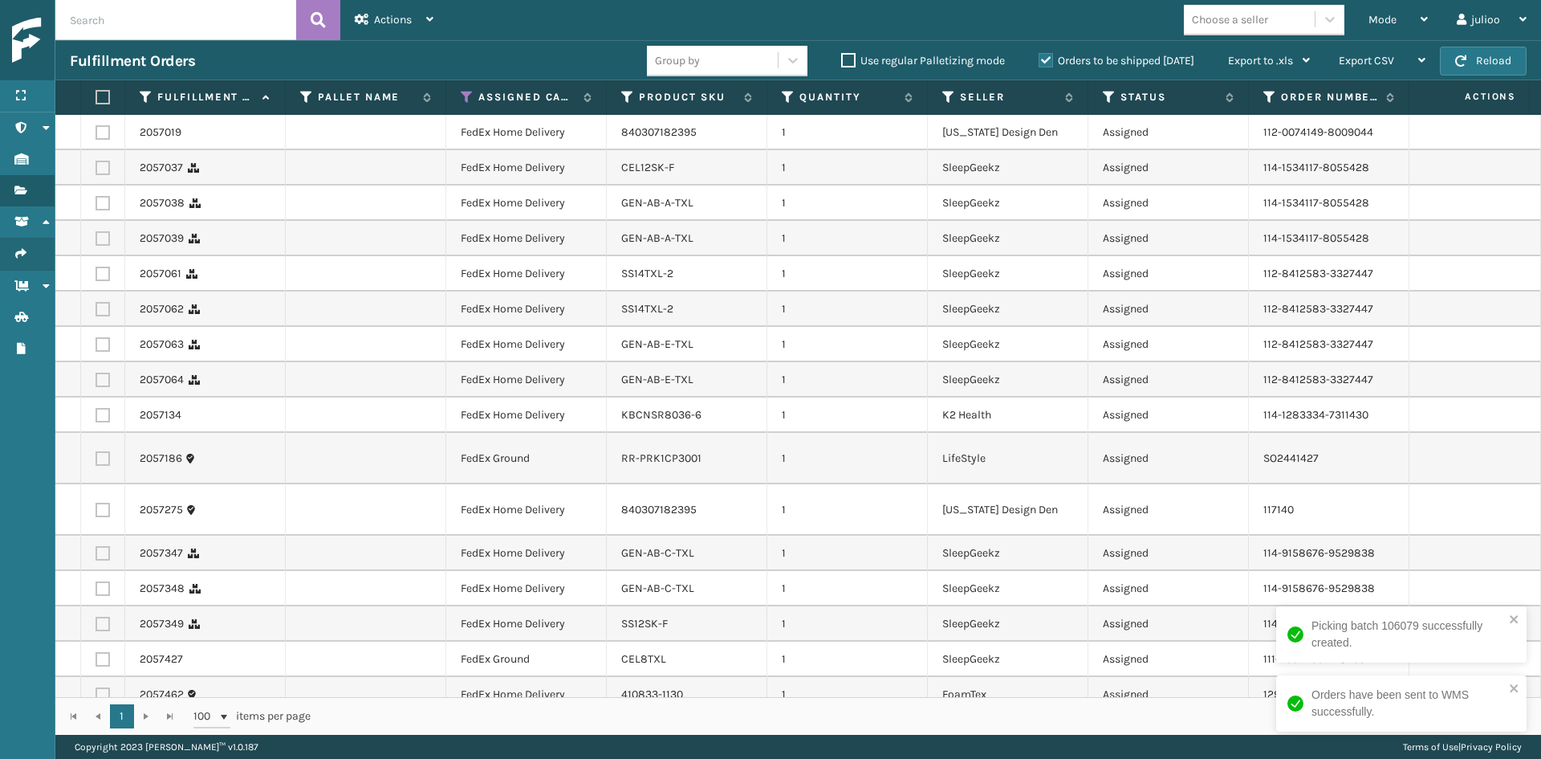
click at [1249, 22] on div "Choose a seller" at bounding box center [1230, 19] width 76 height 17
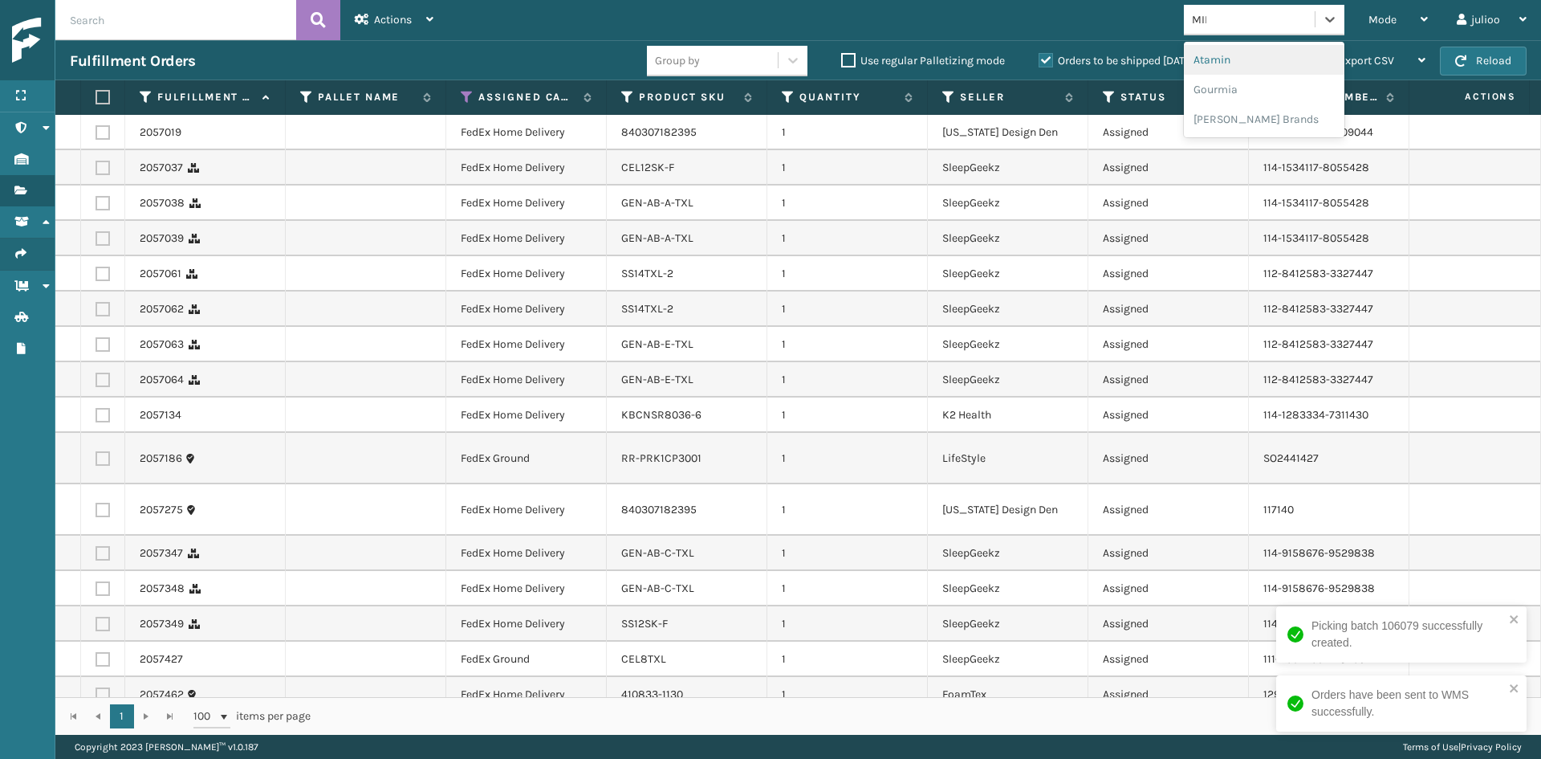
type input "MILL"
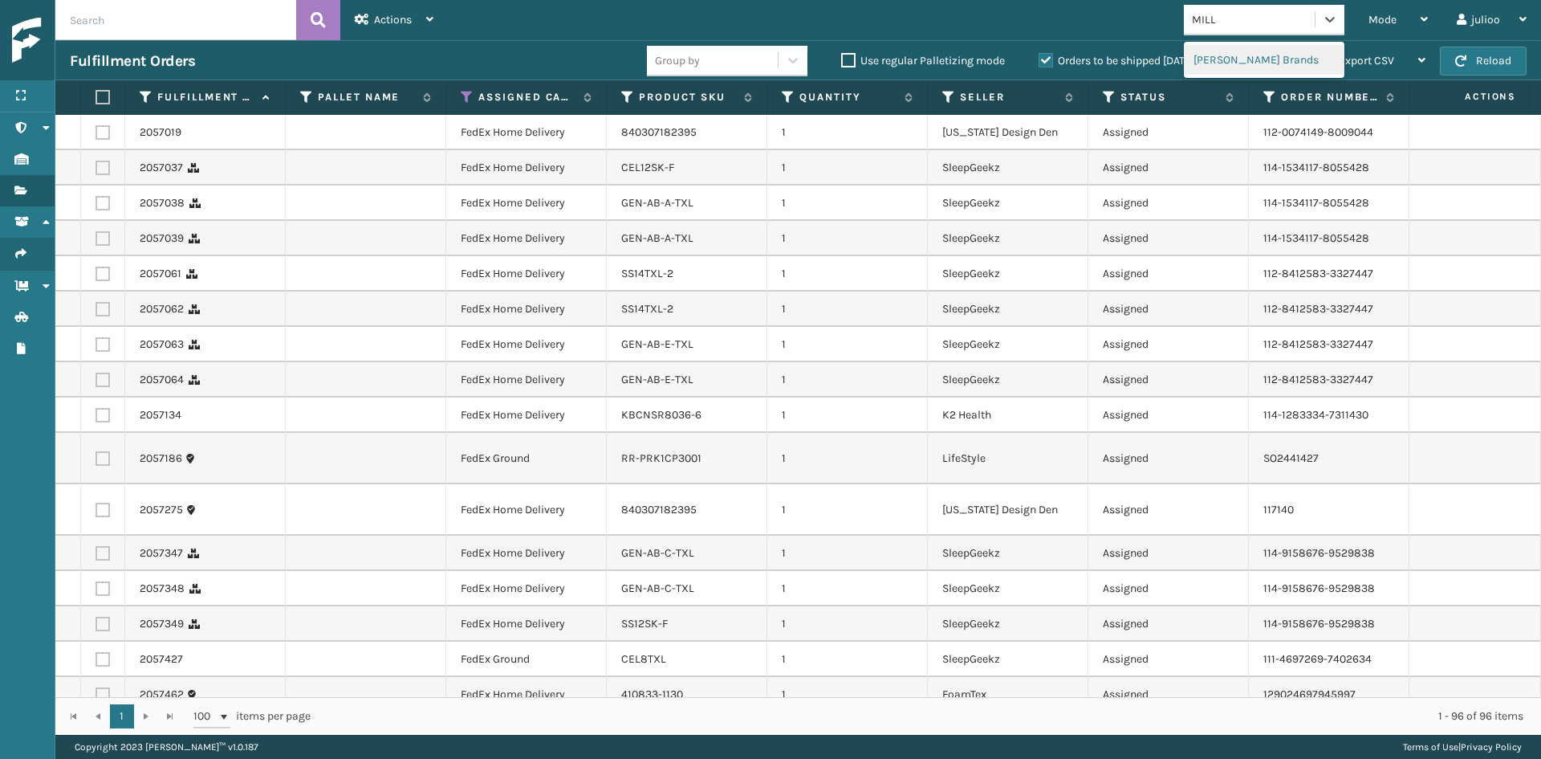
click at [1260, 77] on div "[PERSON_NAME] Brands" at bounding box center [1264, 60] width 161 height 36
click at [1252, 67] on div "[PERSON_NAME] Brands" at bounding box center [1264, 60] width 161 height 30
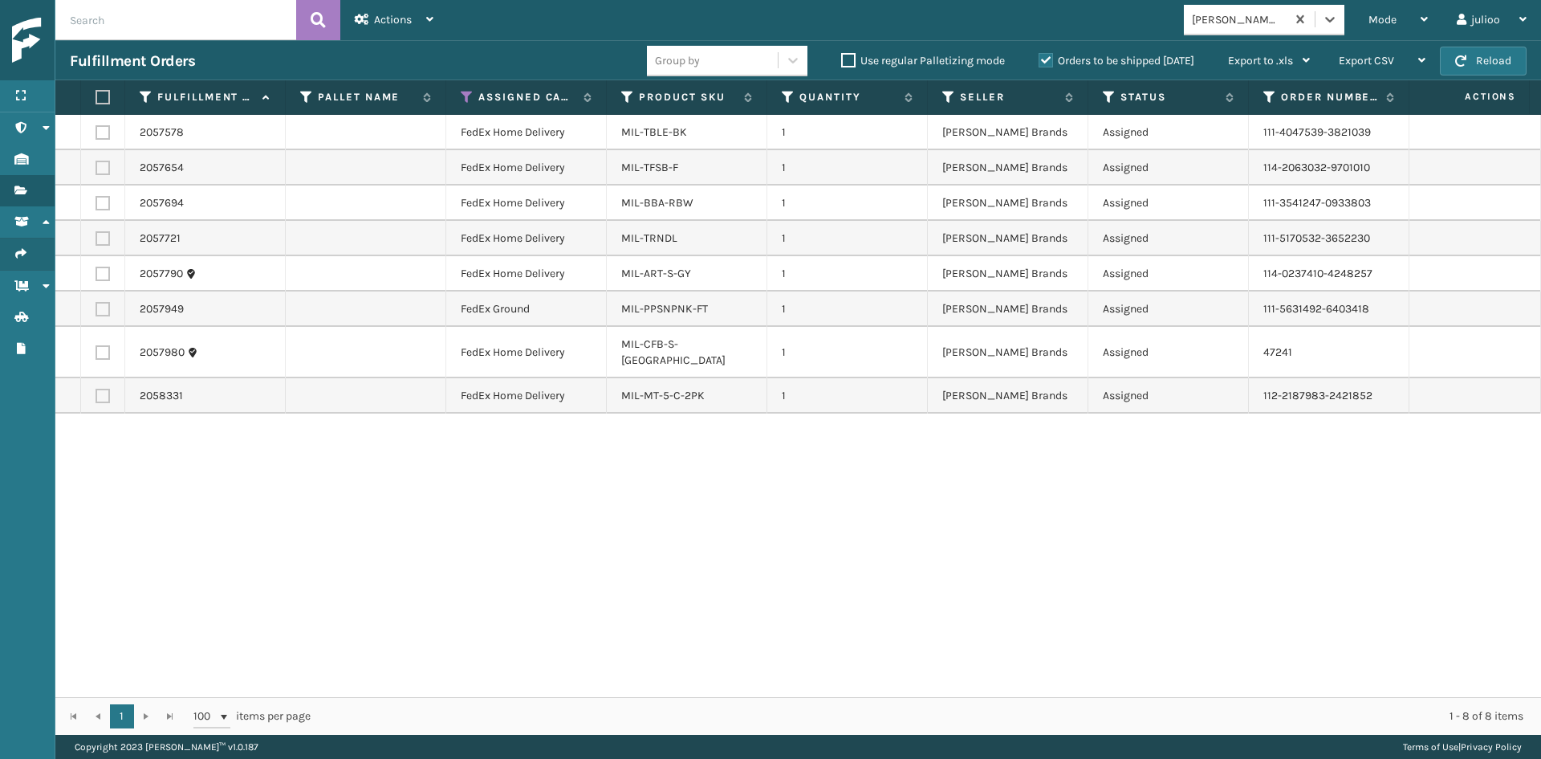
click at [100, 95] on label at bounding box center [101, 97] width 10 height 14
click at [96, 95] on input "checkbox" at bounding box center [96, 97] width 1 height 10
checkbox input "true"
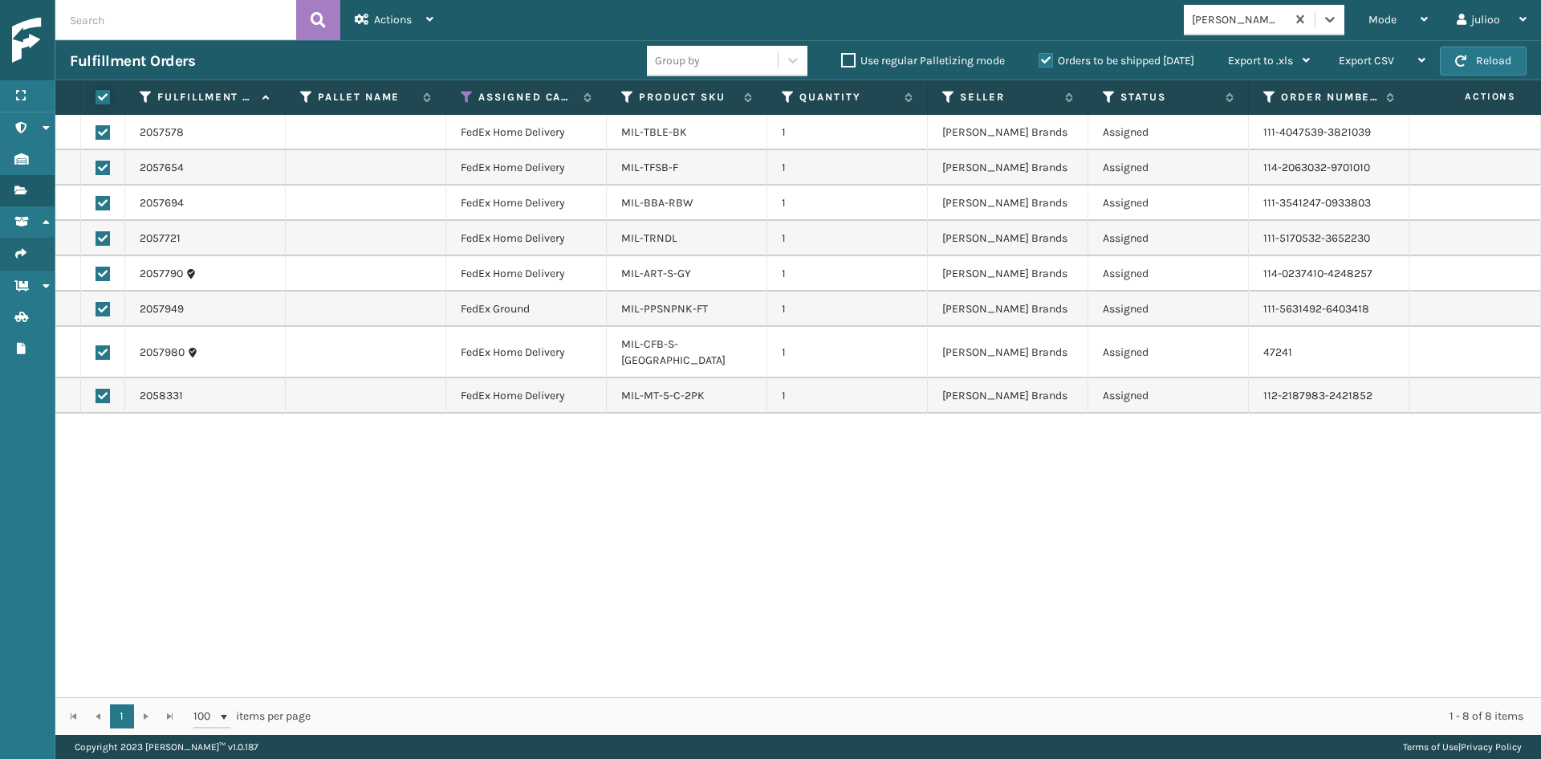
checkbox input "true"
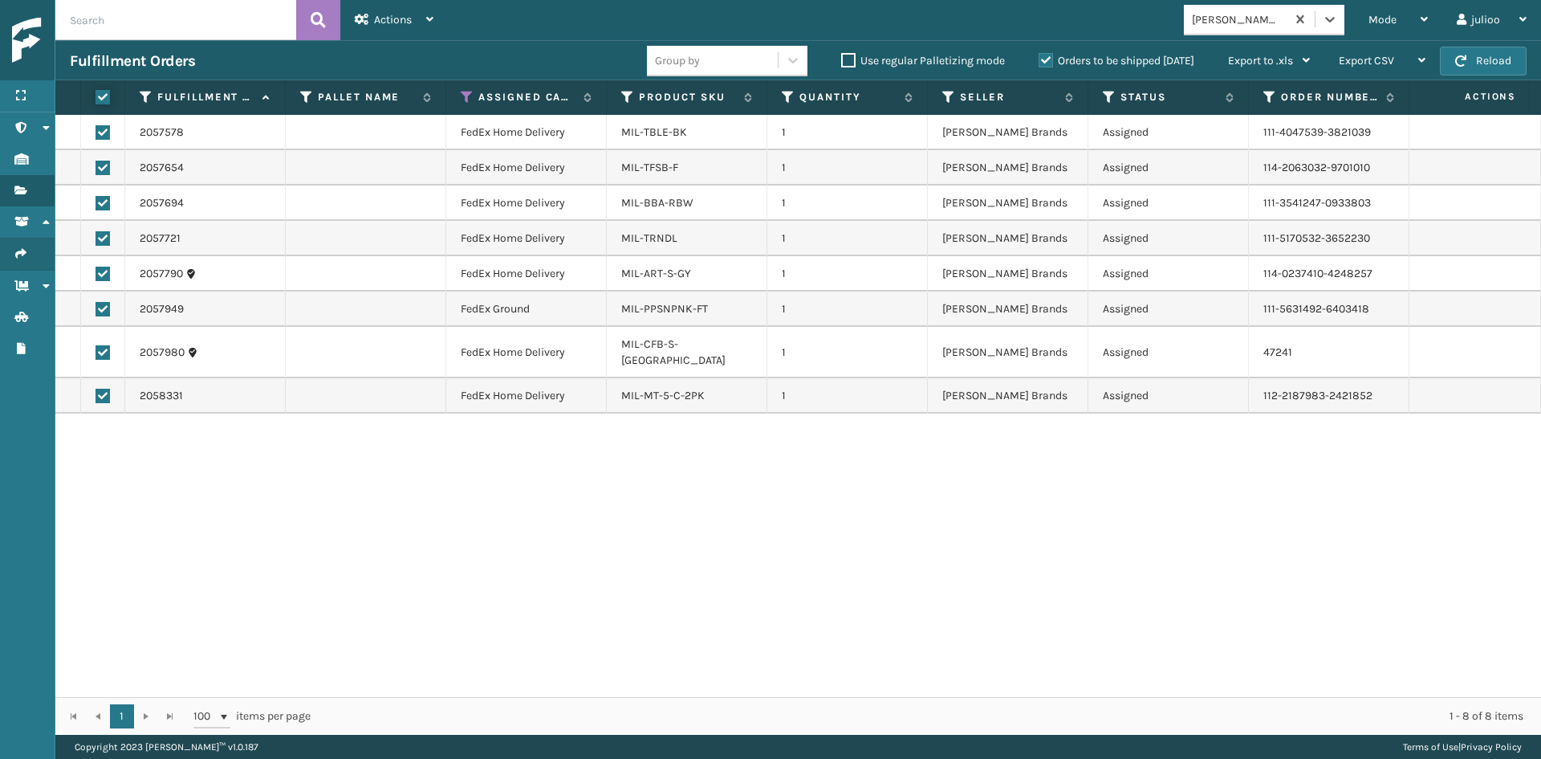
checkbox input "true"
click at [425, 29] on div "Actions" at bounding box center [394, 20] width 79 height 40
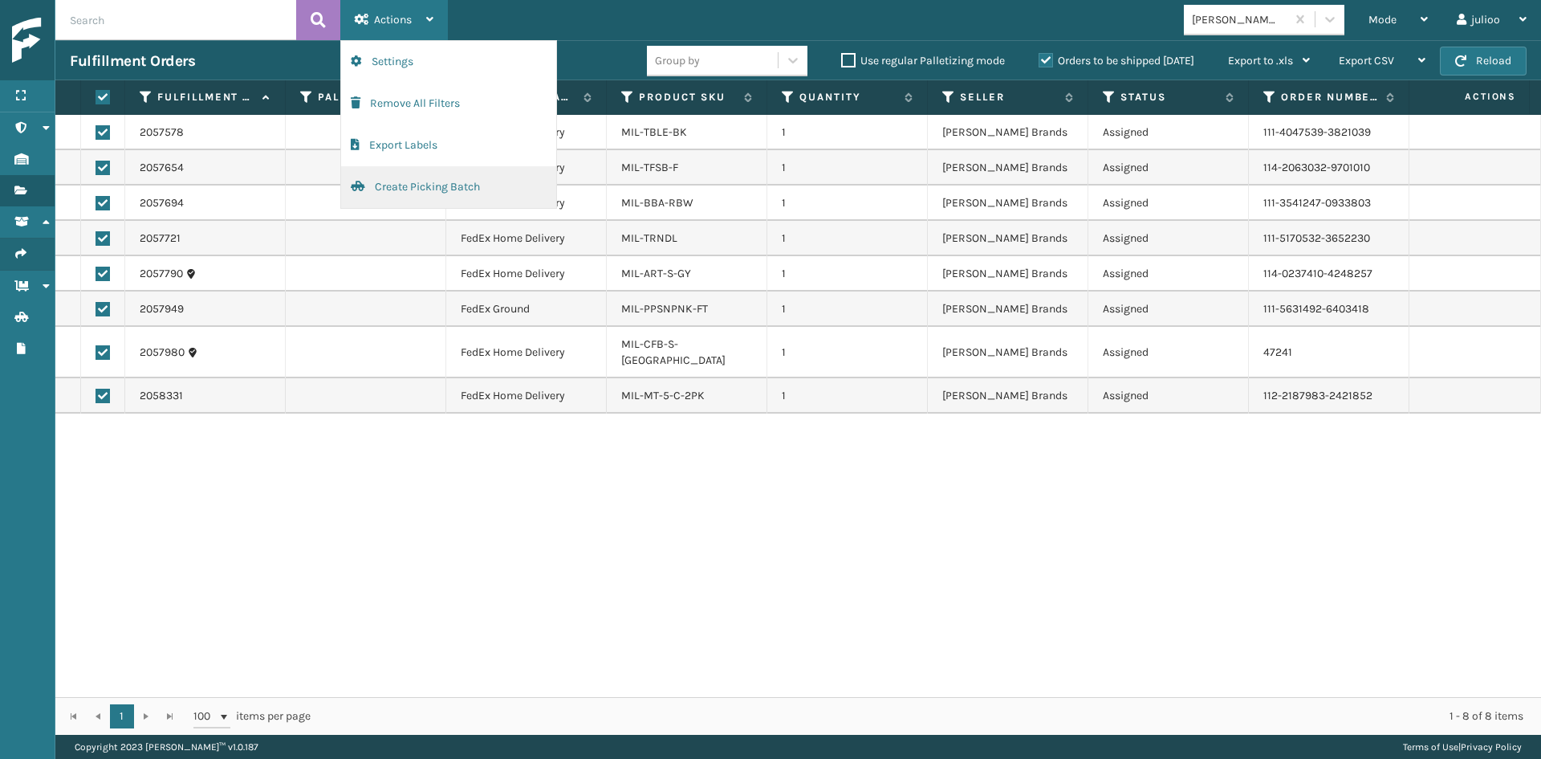
click at [440, 178] on button "Create Picking Batch" at bounding box center [448, 187] width 215 height 42
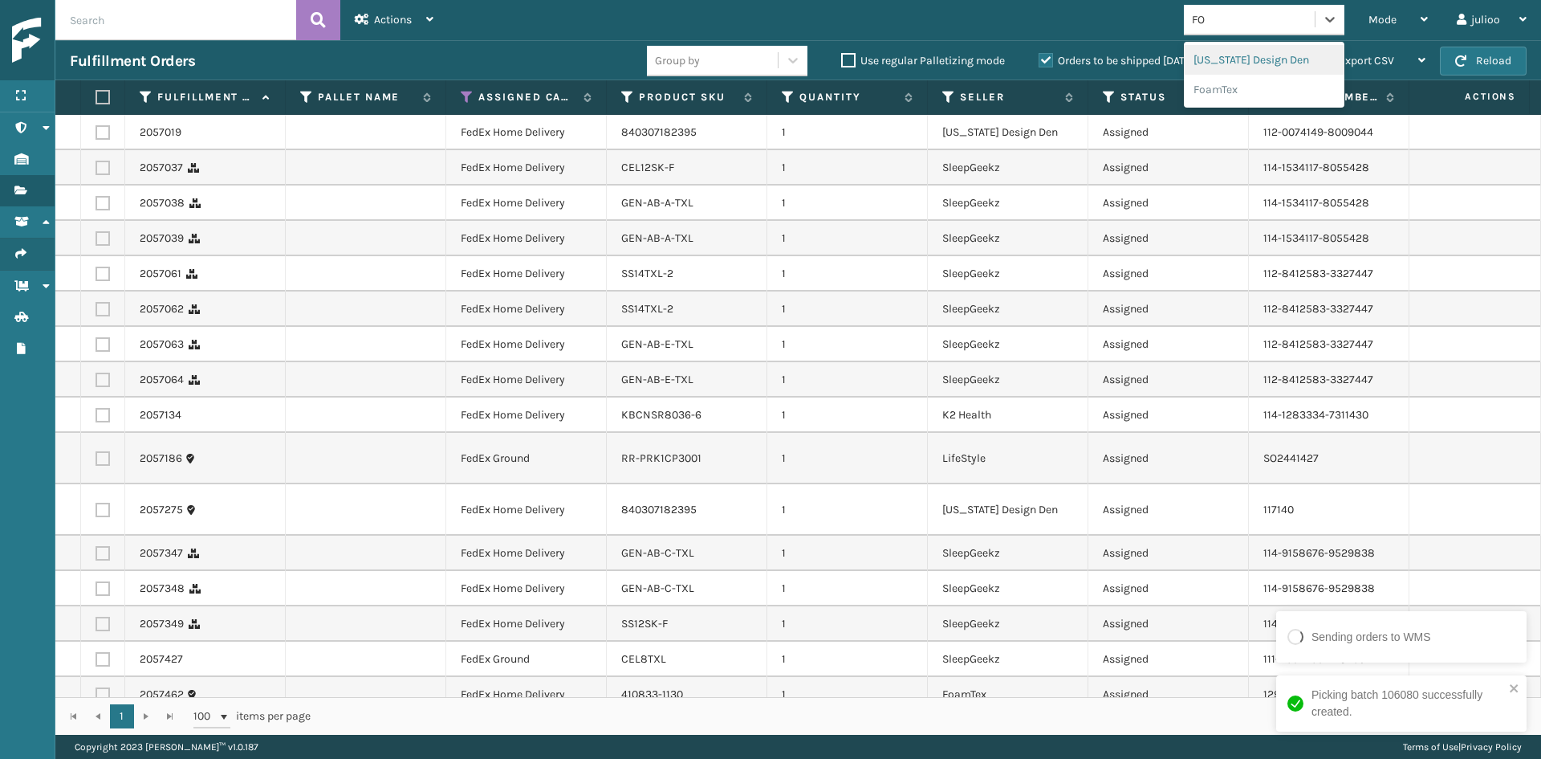
type input "FOA"
click at [1268, 50] on div "FoamTex" at bounding box center [1264, 60] width 161 height 30
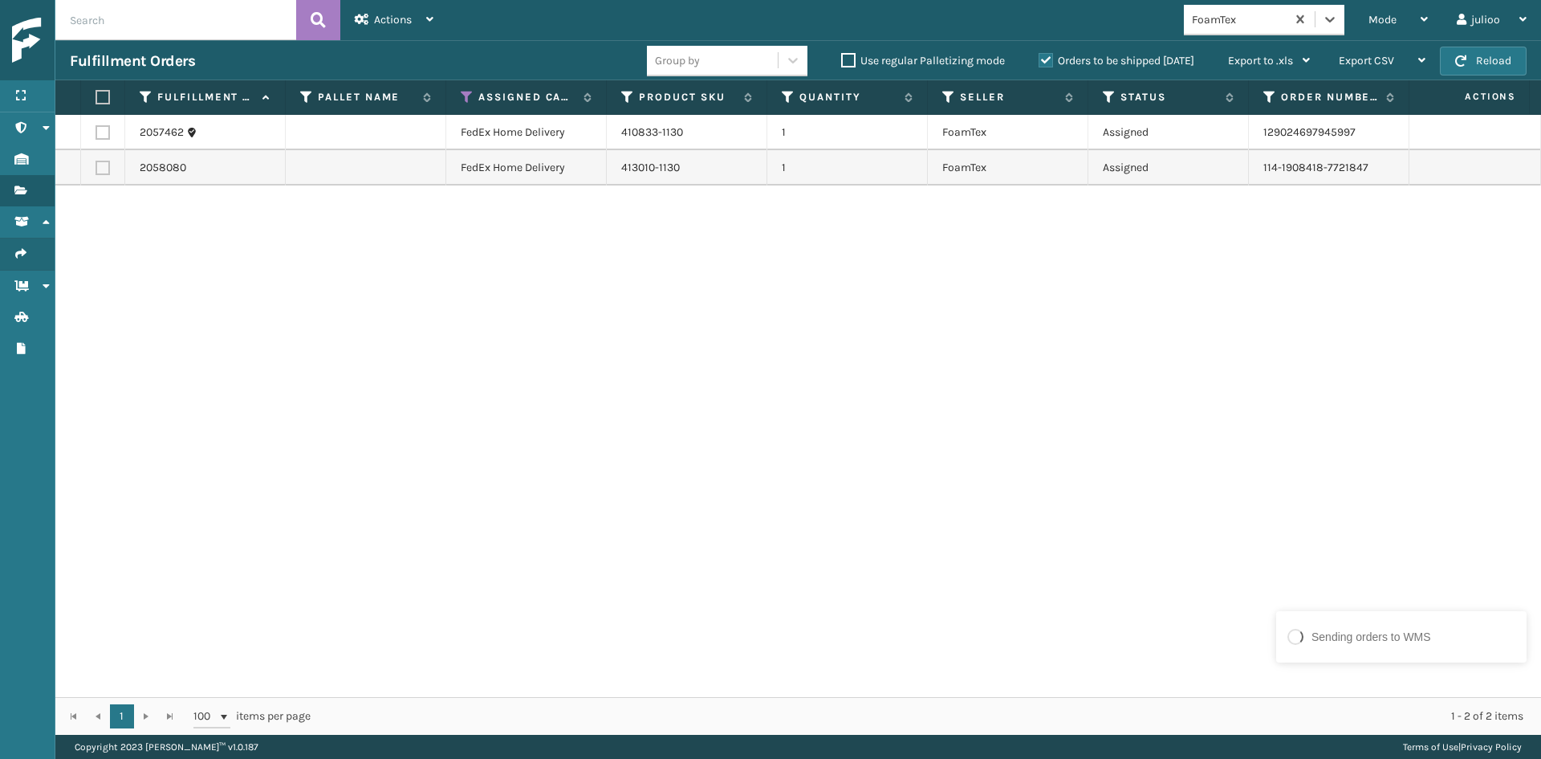
drag, startPoint x: 98, startPoint y: 104, endPoint x: 116, endPoint y: 97, distance: 19.1
click at [98, 104] on th at bounding box center [103, 97] width 44 height 35
click at [111, 93] on th at bounding box center [103, 97] width 44 height 35
click at [112, 95] on th at bounding box center [103, 97] width 44 height 35
click at [105, 98] on label at bounding box center [101, 97] width 10 height 14
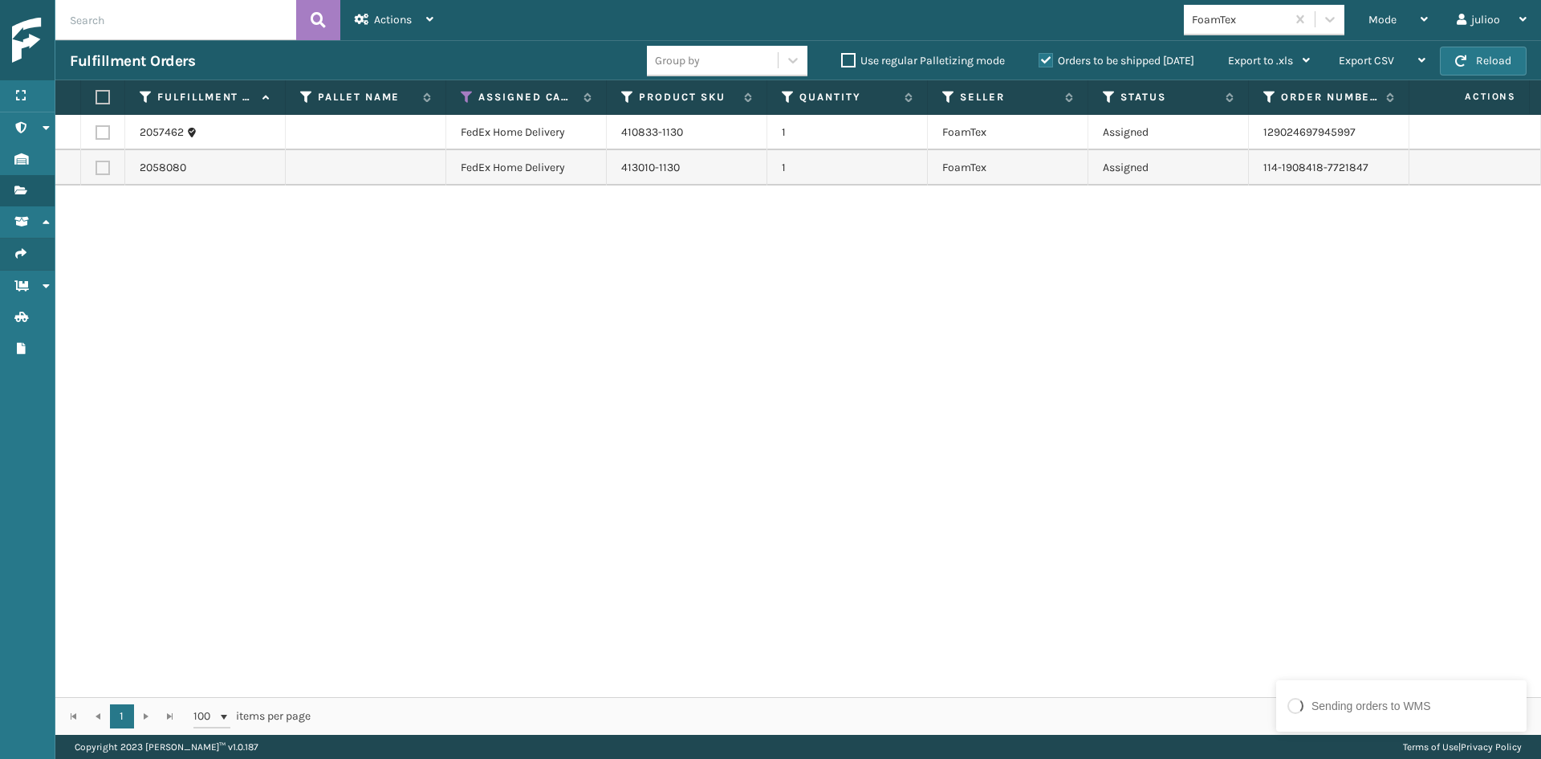
click at [96, 98] on input "checkbox" at bounding box center [96, 97] width 1 height 10
checkbox input "true"
click at [397, 37] on div "Actions" at bounding box center [394, 20] width 79 height 40
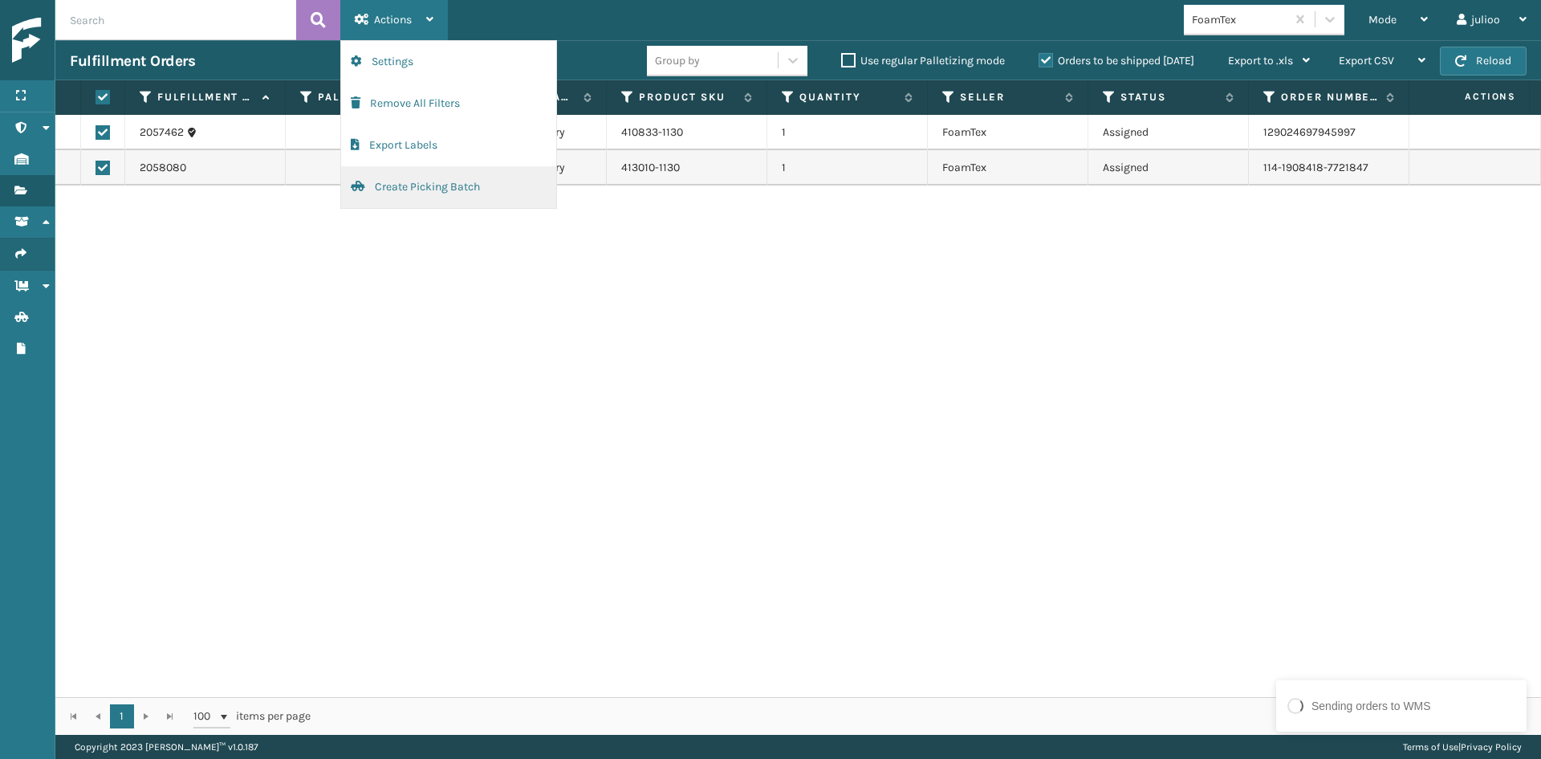
click at [399, 181] on button "Create Picking Batch" at bounding box center [448, 187] width 215 height 42
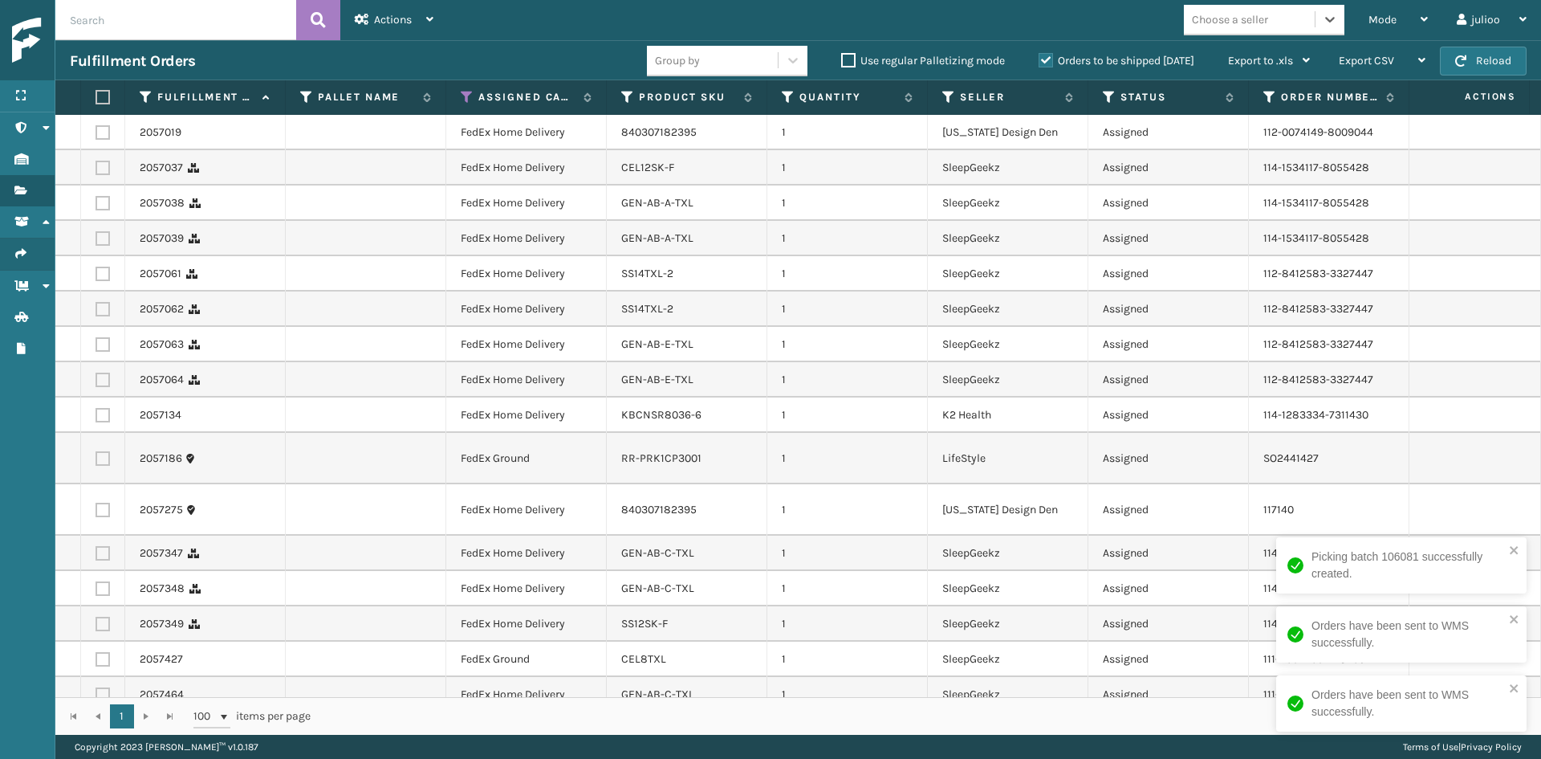
click at [1264, 22] on div "Choose a seller" at bounding box center [1230, 19] width 76 height 17
type input "SLEE"
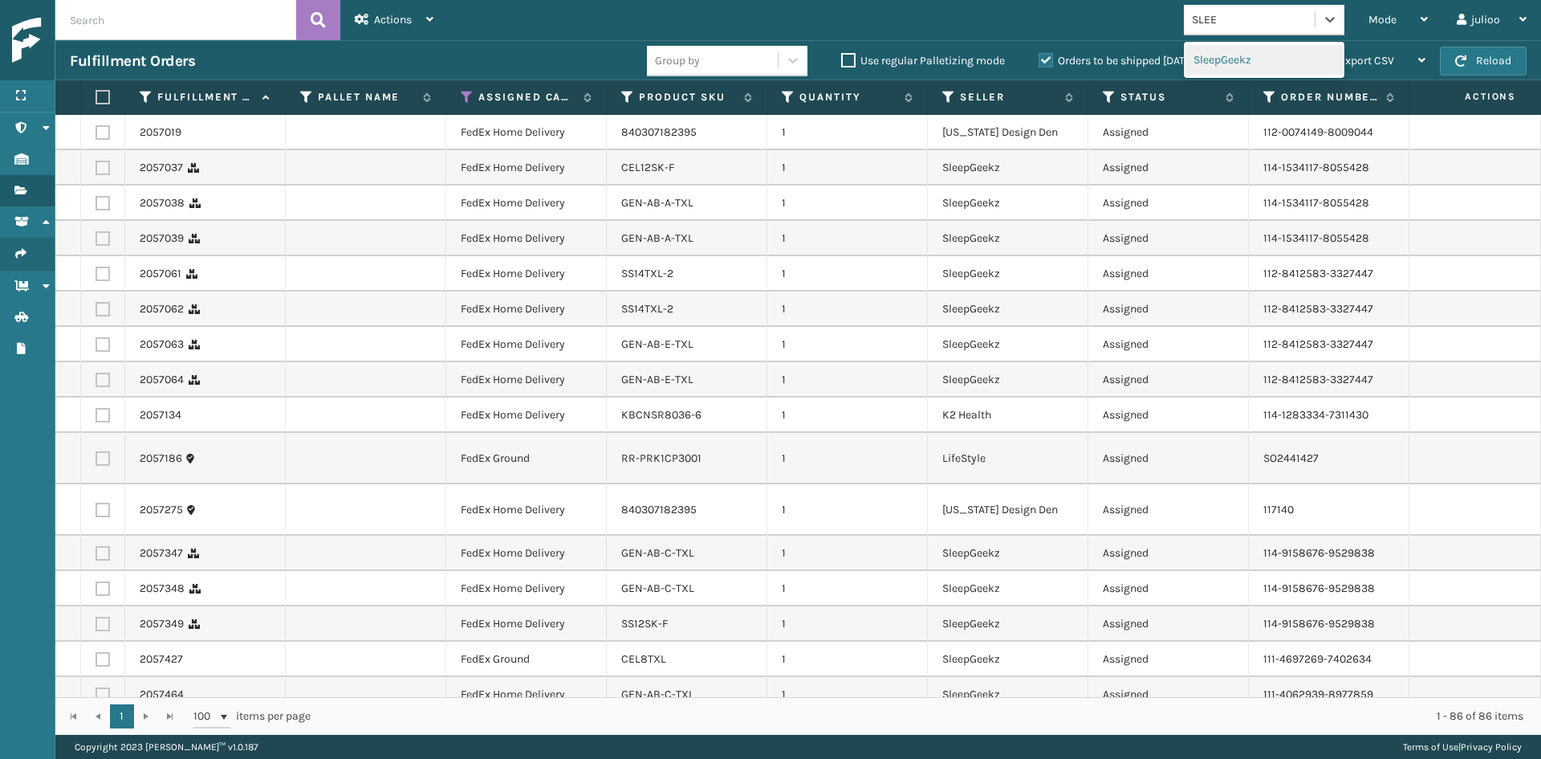
click at [1241, 60] on div "SleepGeekz" at bounding box center [1264, 60] width 161 height 30
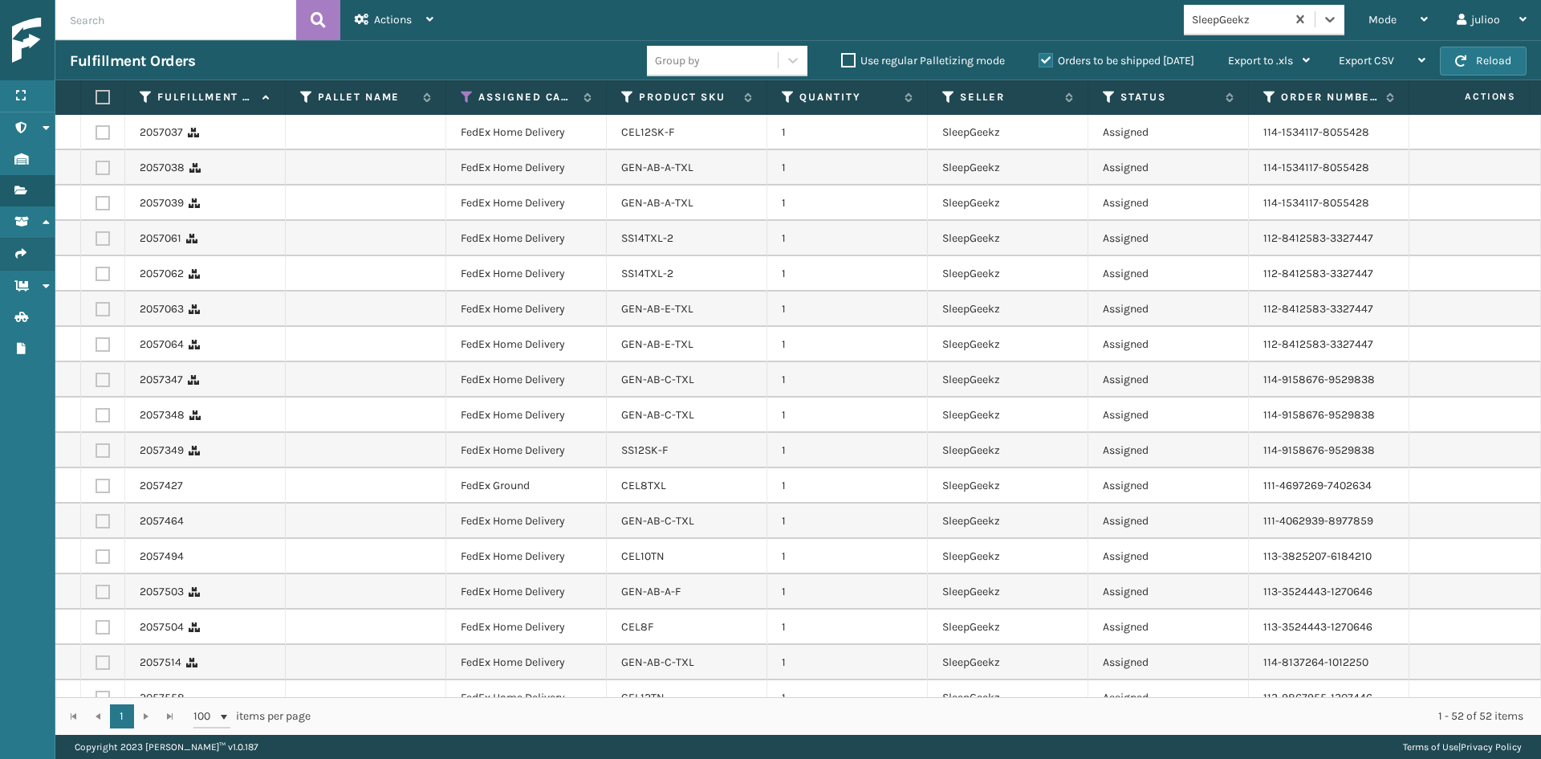
click at [104, 96] on label at bounding box center [101, 97] width 10 height 14
click at [96, 96] on input "checkbox" at bounding box center [96, 97] width 1 height 10
checkbox input "true"
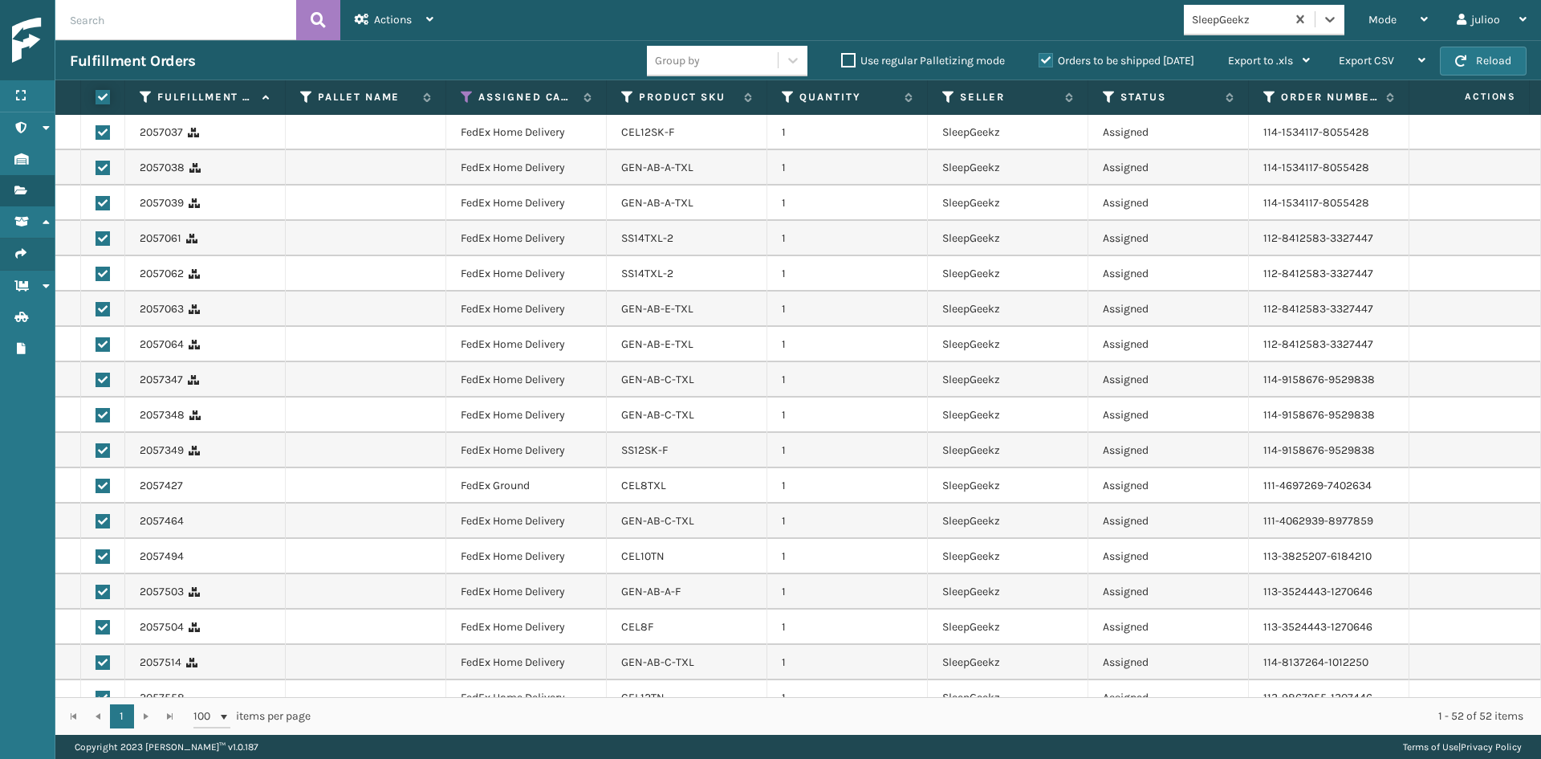
checkbox input "true"
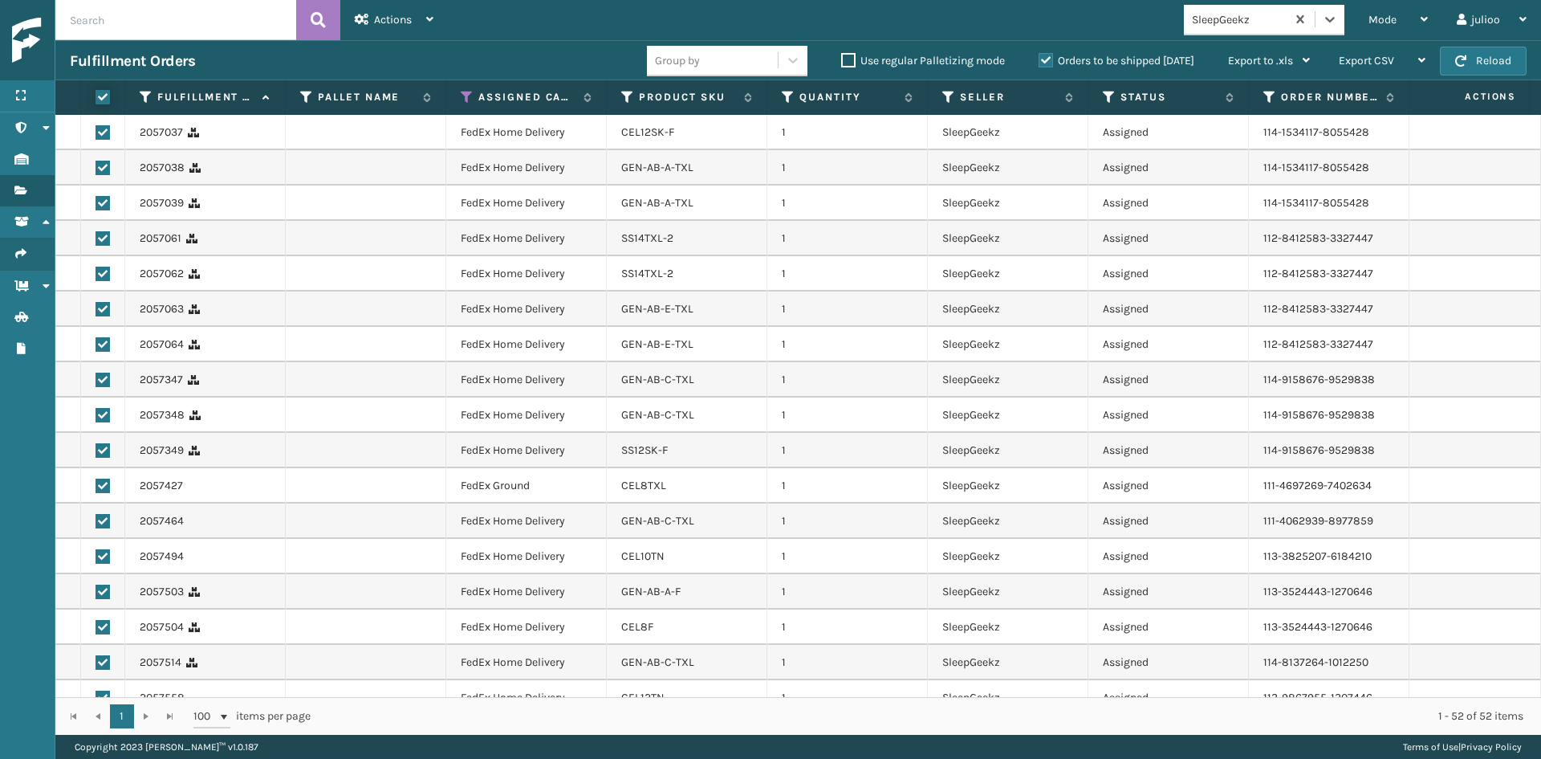
checkbox input "true"
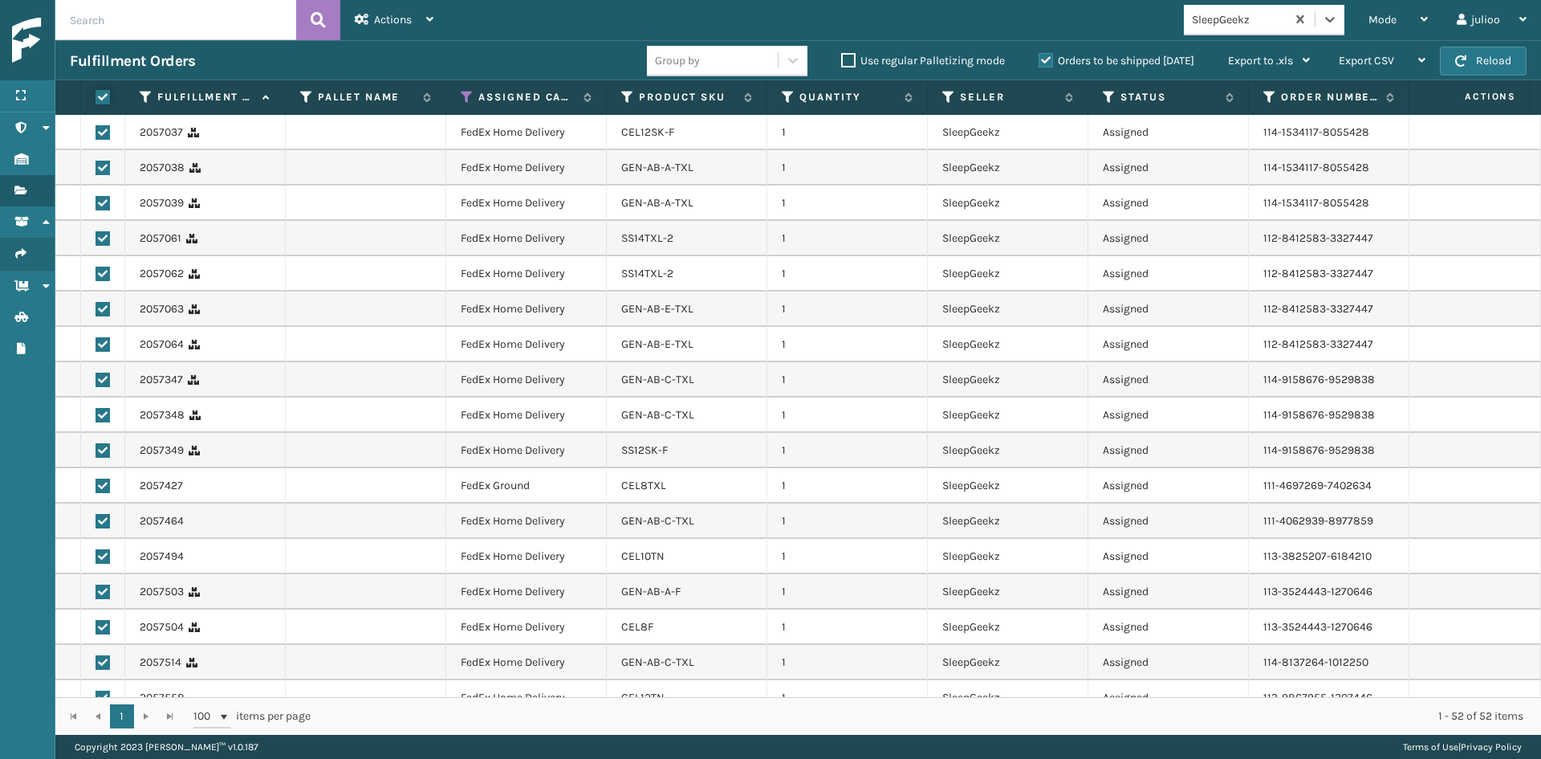
checkbox input "true"
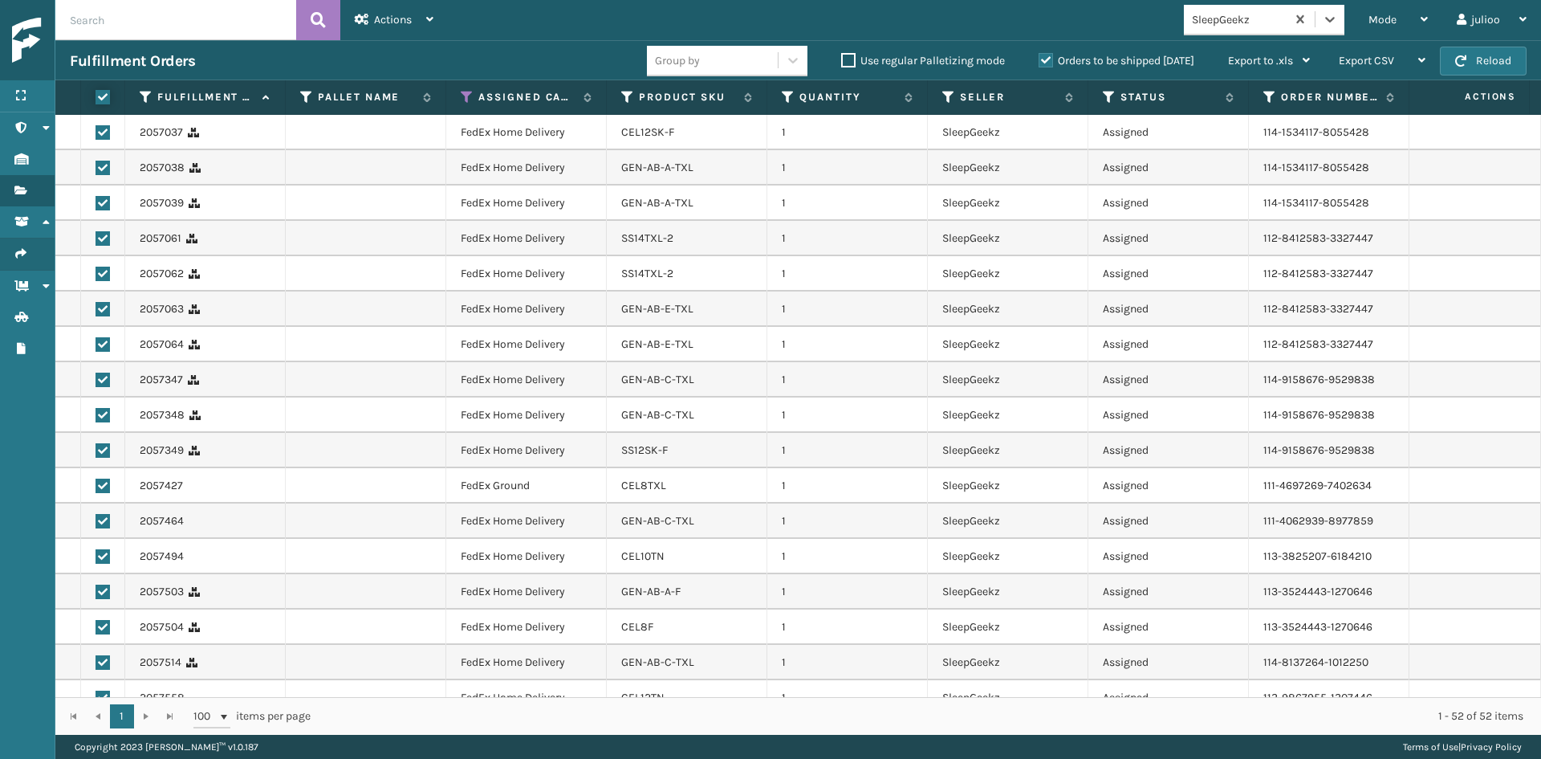
checkbox input "true"
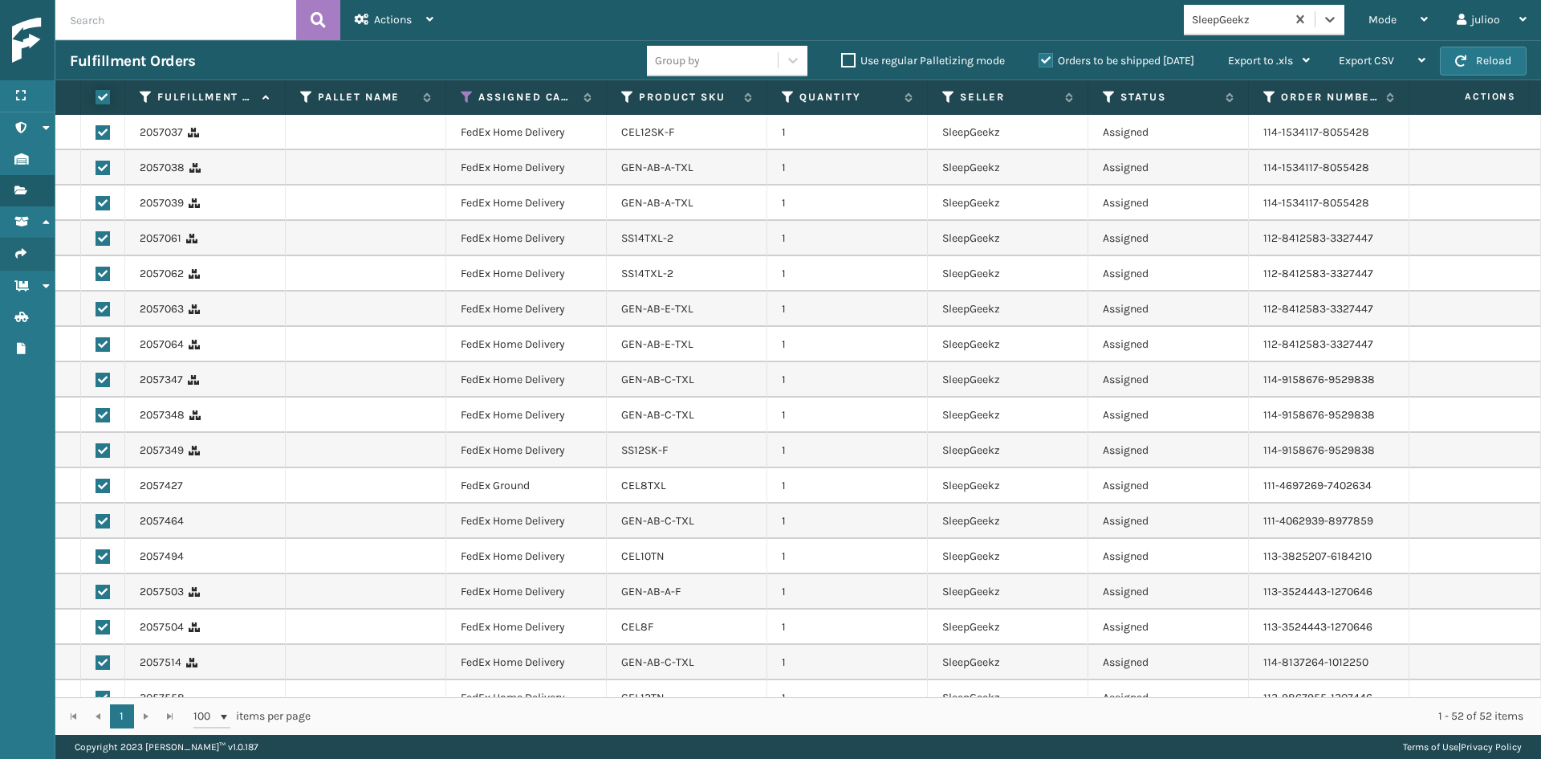
checkbox input "true"
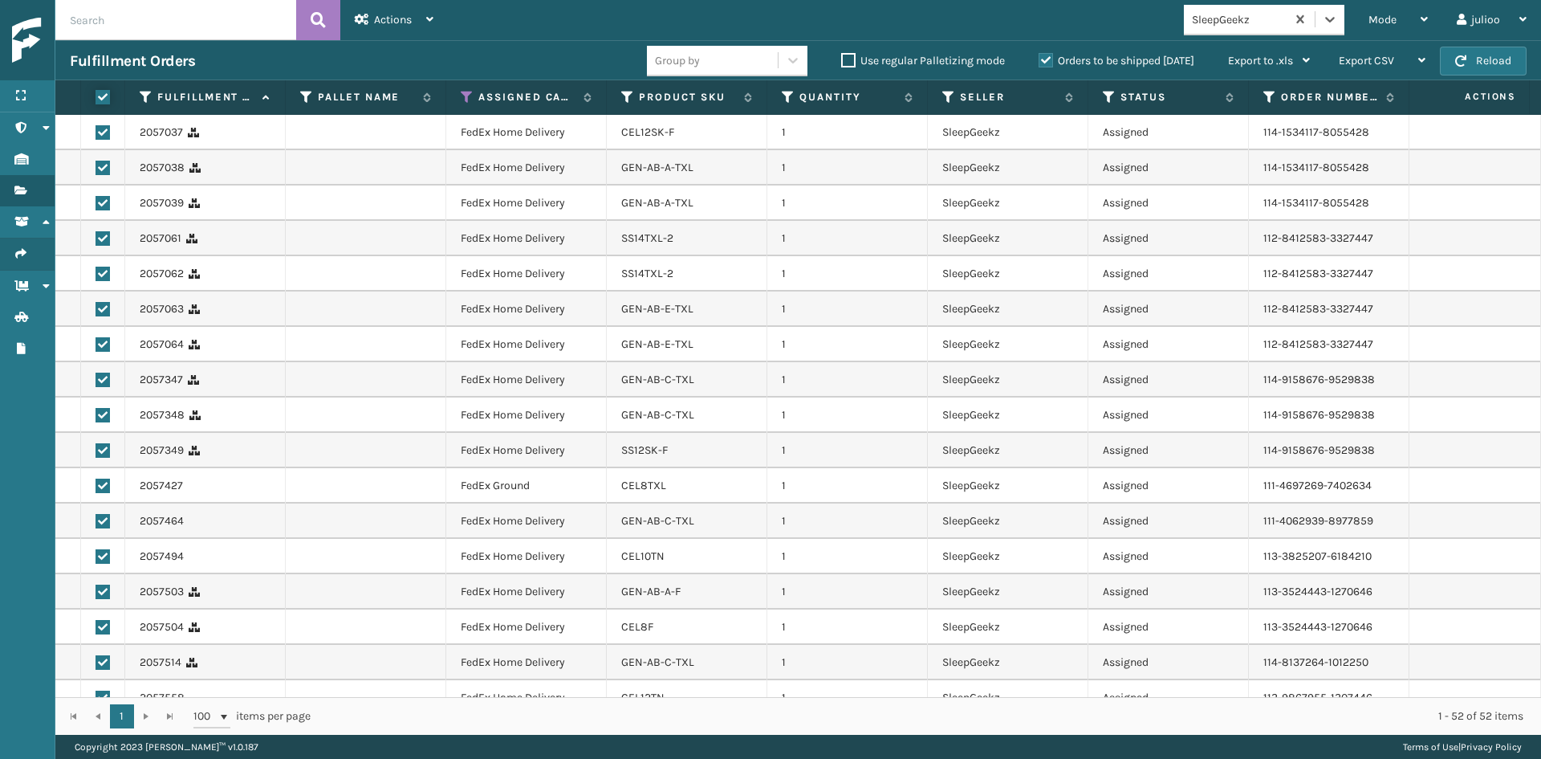
checkbox input "true"
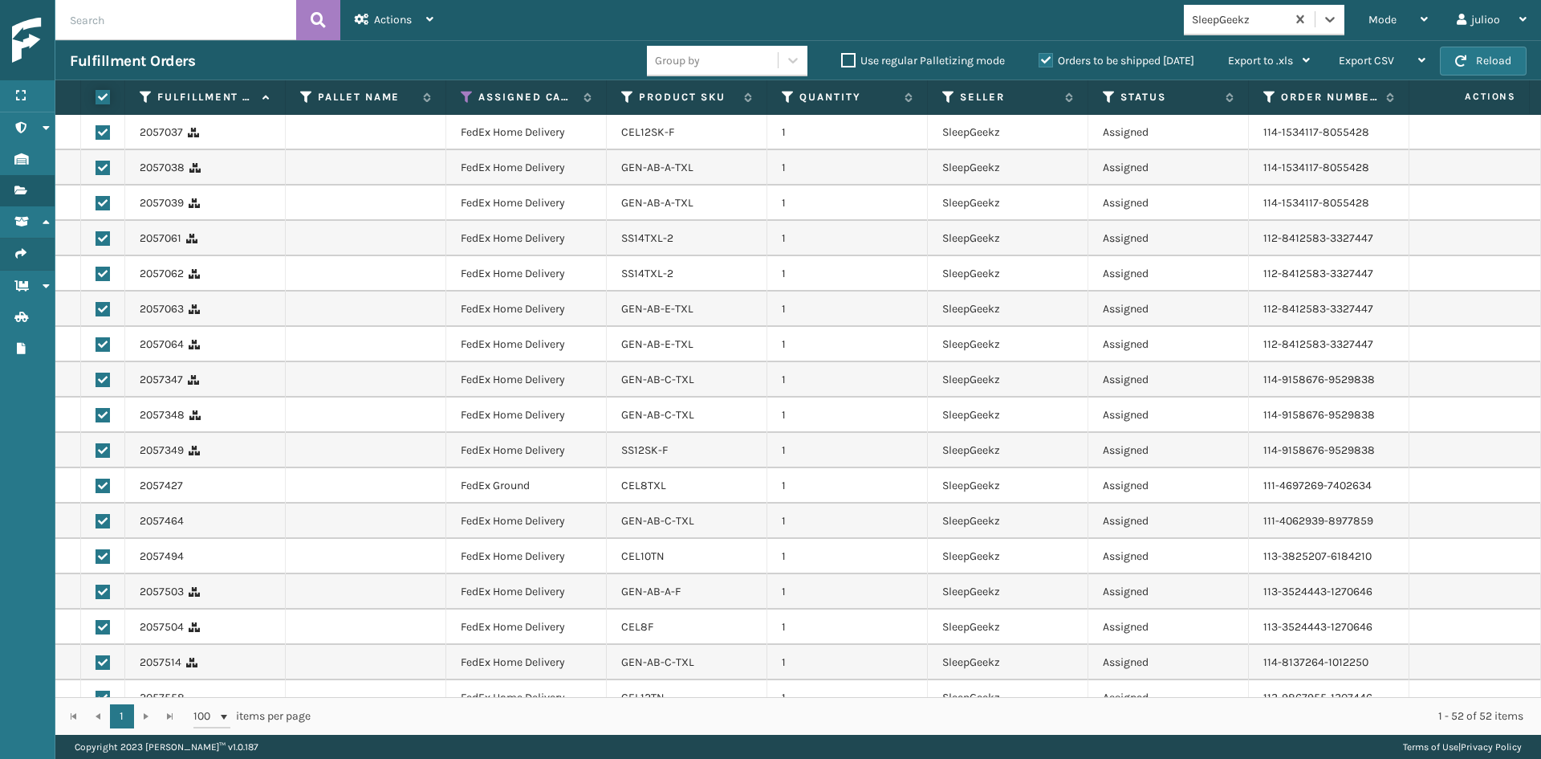
checkbox input "true"
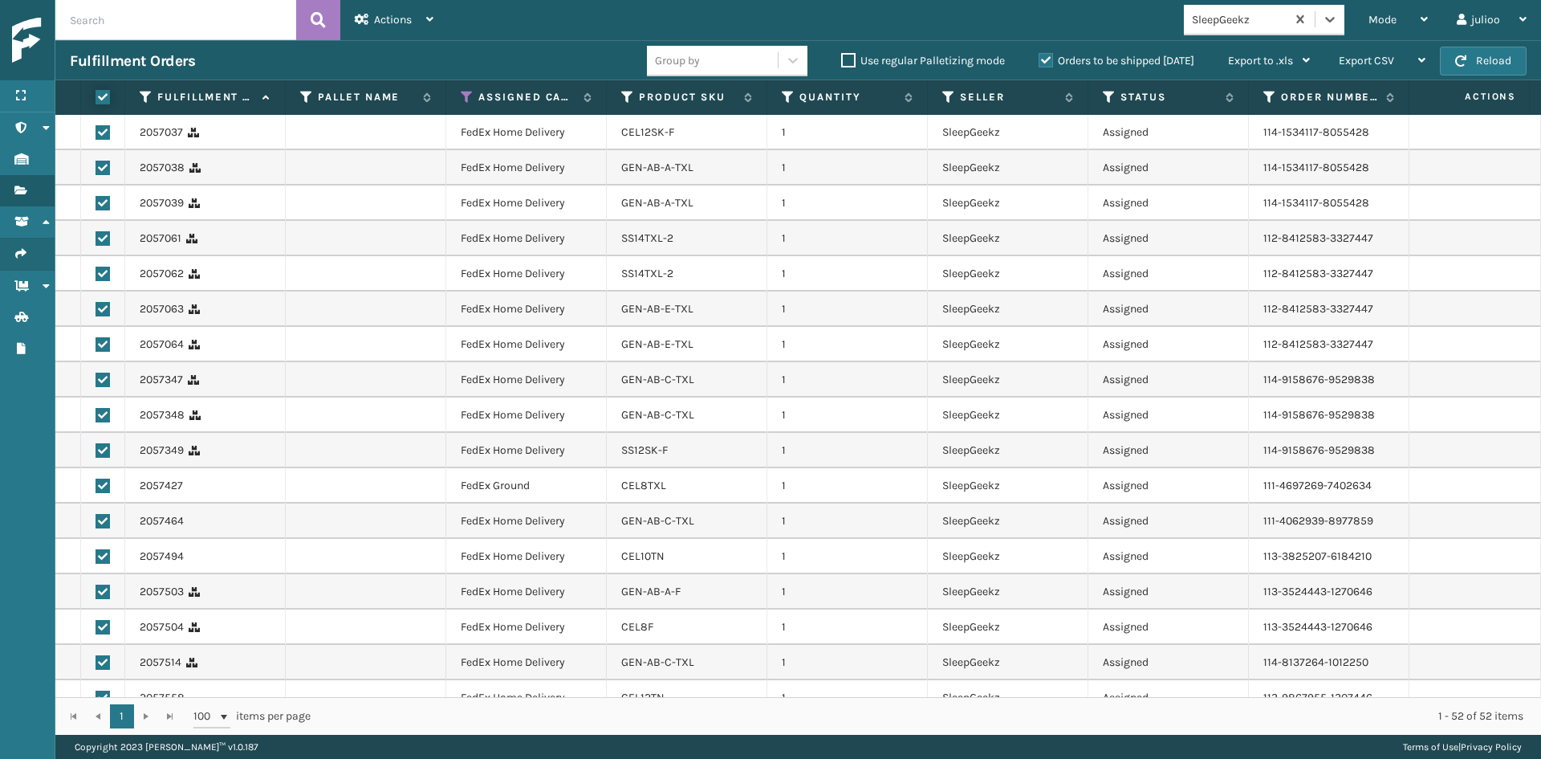
checkbox input "true"
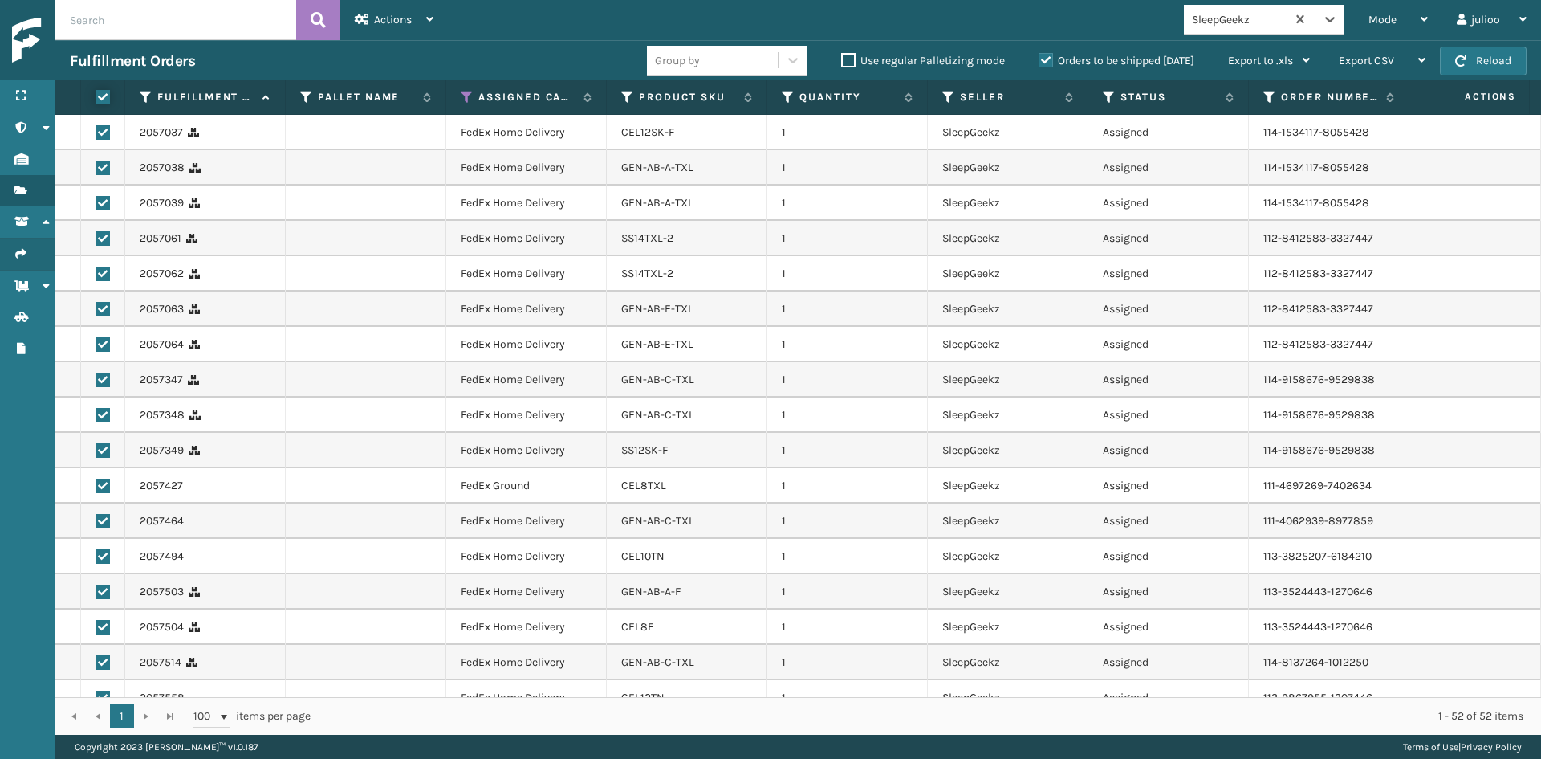
checkbox input "true"
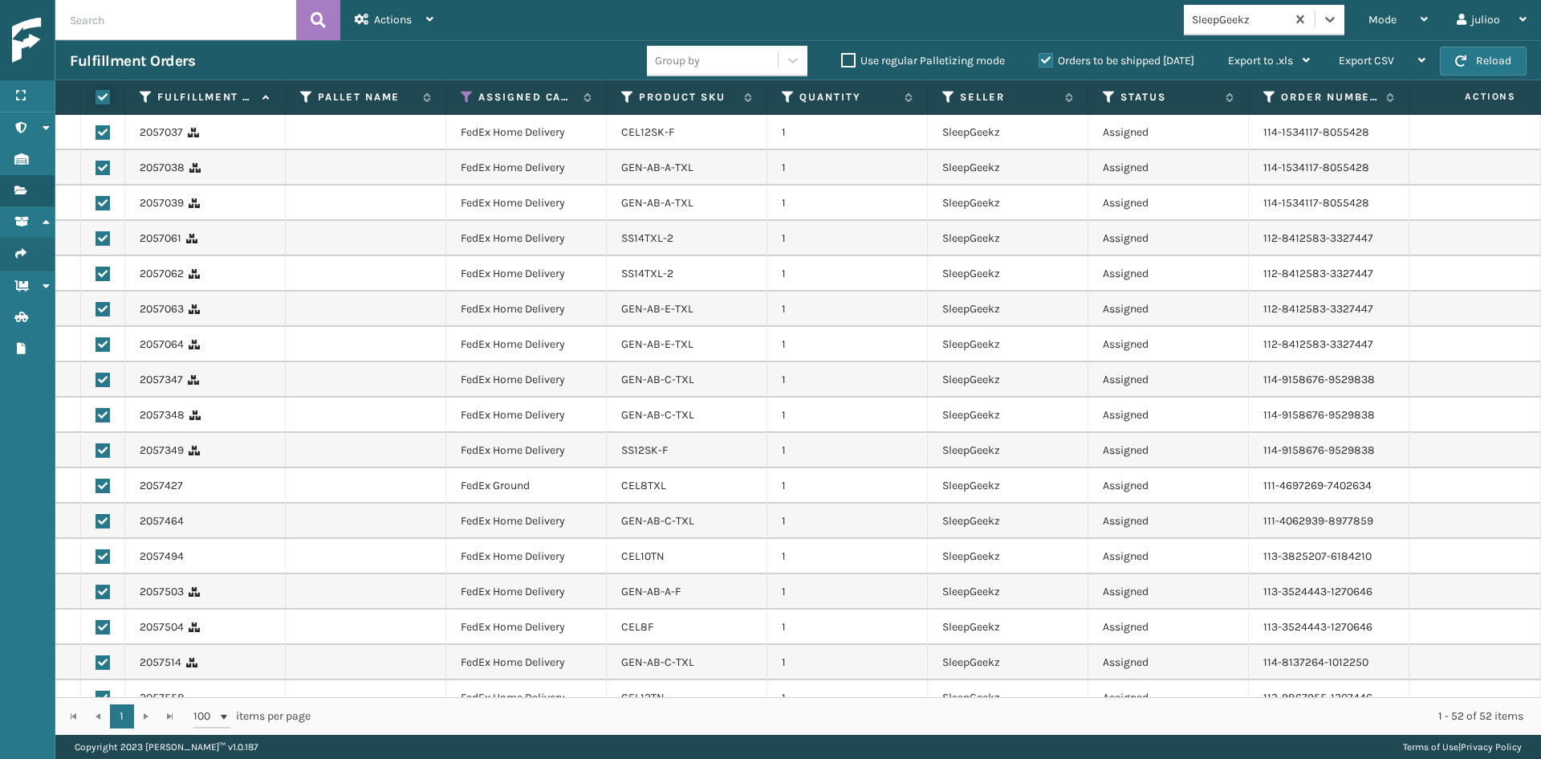
checkbox input "true"
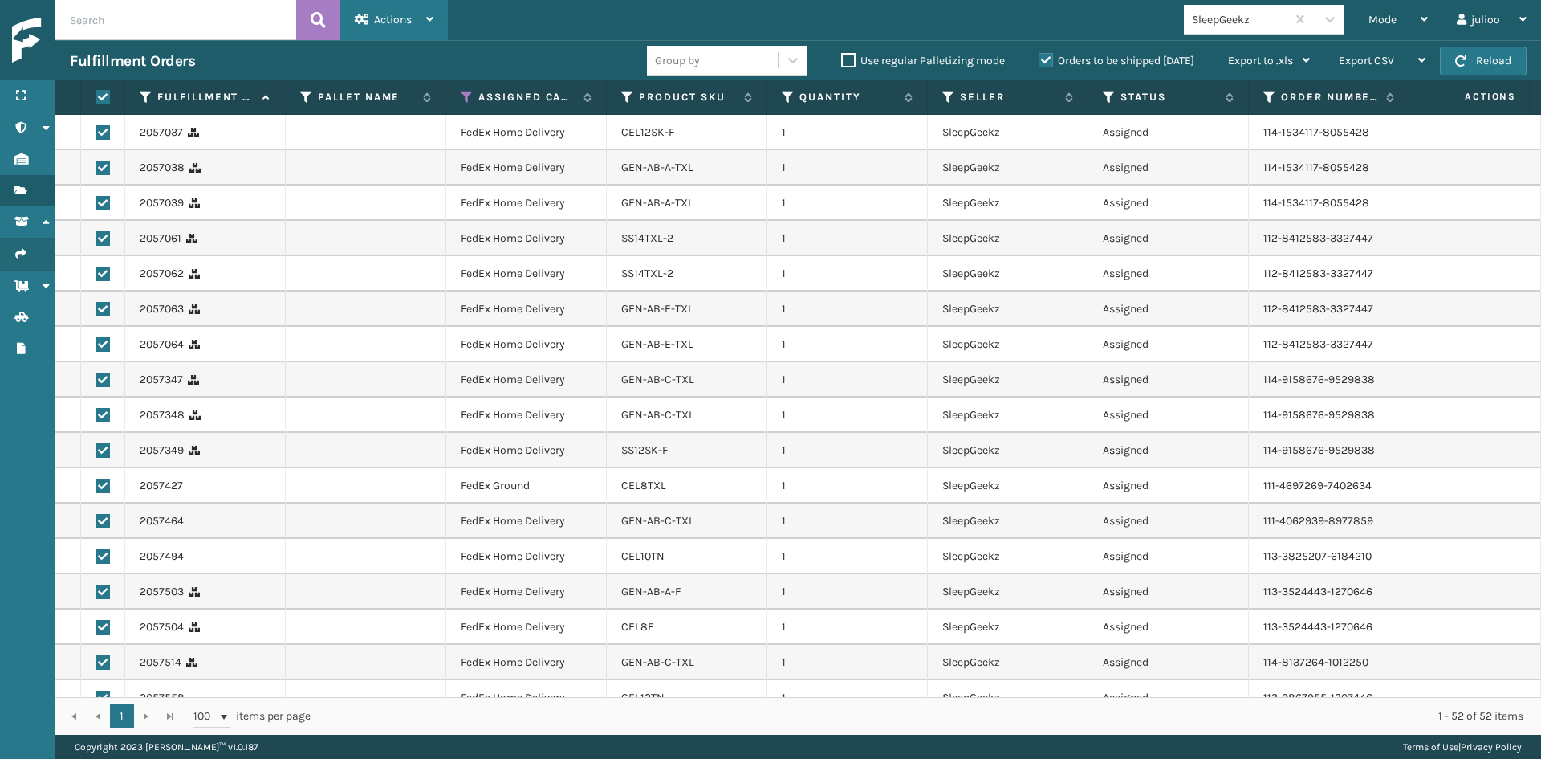
click at [373, 24] on div "Actions" at bounding box center [394, 20] width 79 height 40
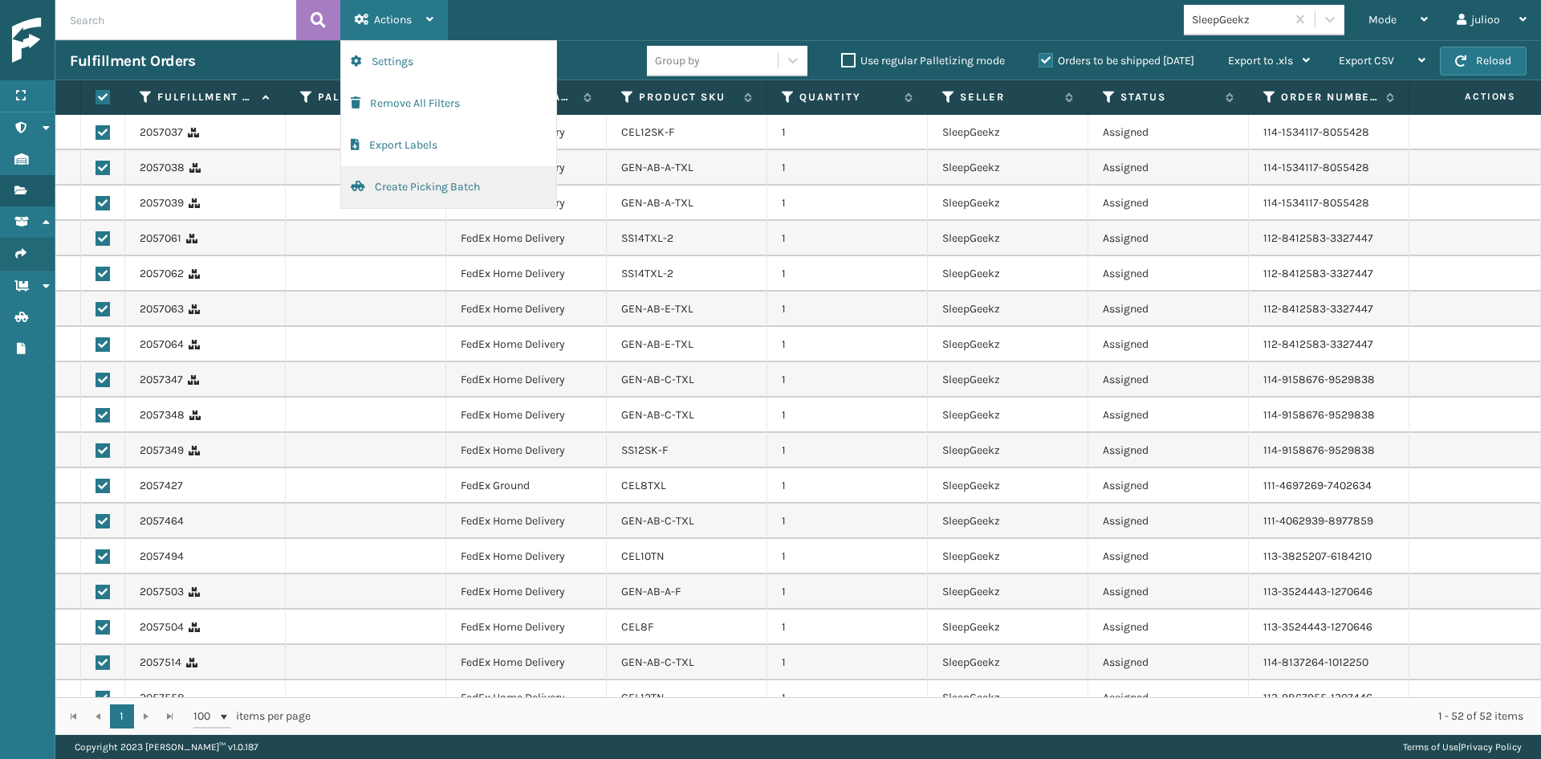
click at [430, 189] on button "Create Picking Batch" at bounding box center [448, 187] width 215 height 42
